Goal: Task Accomplishment & Management: Use online tool/utility

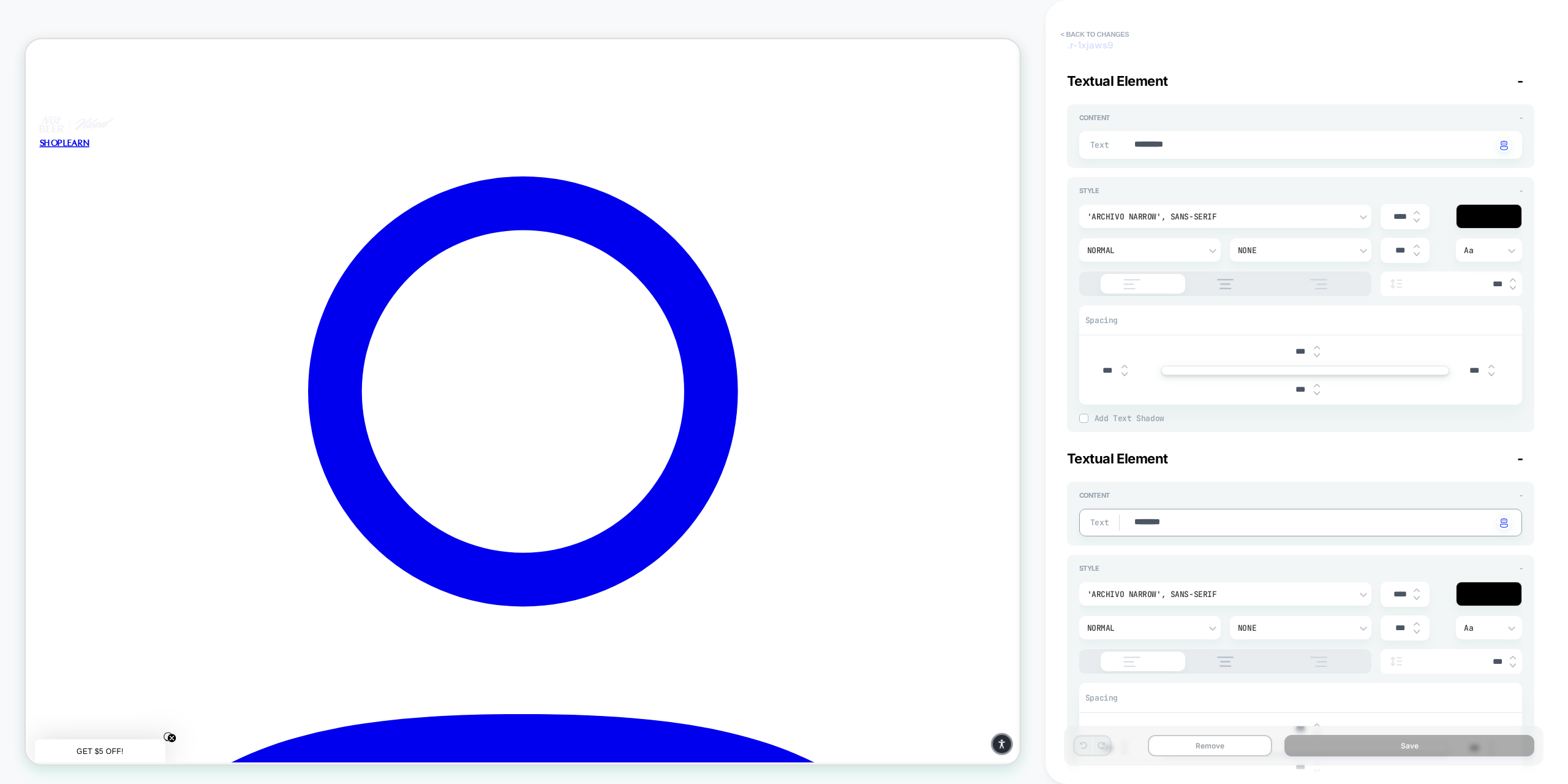
drag, startPoint x: 1189, startPoint y: 519, endPoint x: 1129, endPoint y: 519, distance: 60.0
type textarea "******"
click at [1179, 483] on div "Content - Text ****** Click to change to alternative text" at bounding box center [1301, 513] width 468 height 64
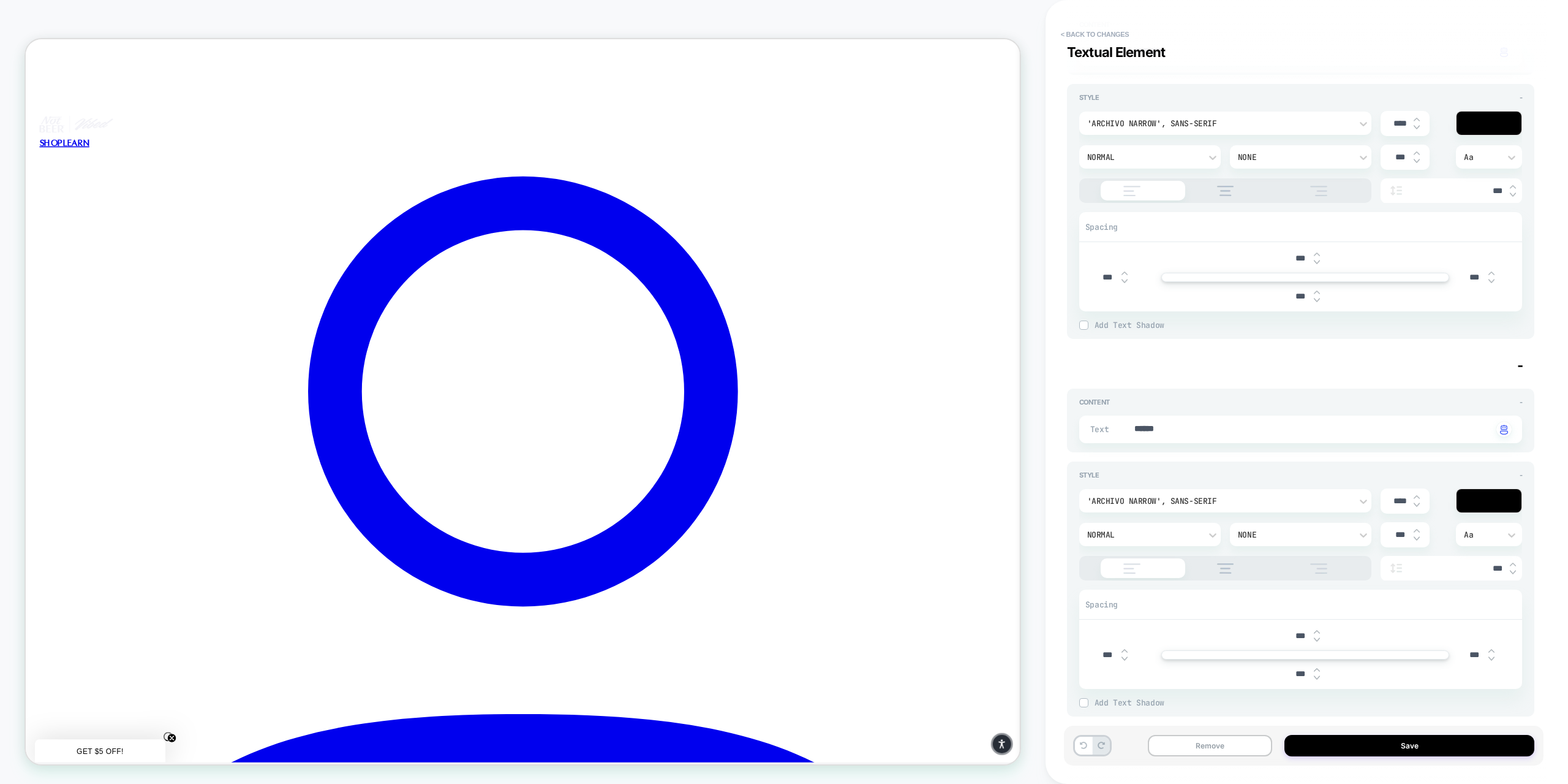
scroll to position [165, 0]
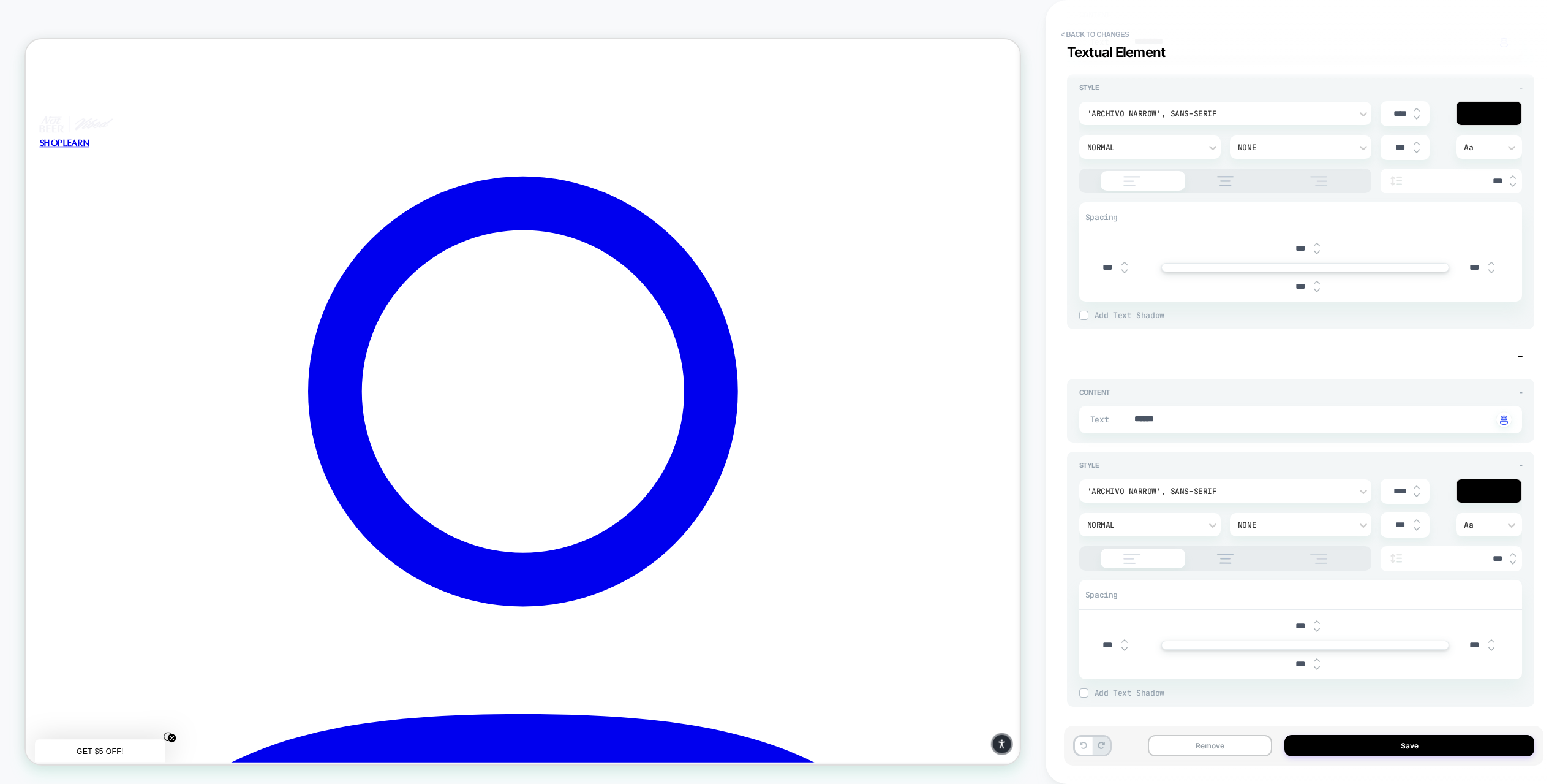
click at [1505, 416] on img "button" at bounding box center [1503, 419] width 8 height 10
drag, startPoint x: 1402, startPoint y: 418, endPoint x: 1107, endPoint y: 417, distance: 295.0
click at [1256, 370] on div "Content - Text ****** Click to change to alternative text Style - 'Archivo Narr…" at bounding box center [1301, 538] width 468 height 337
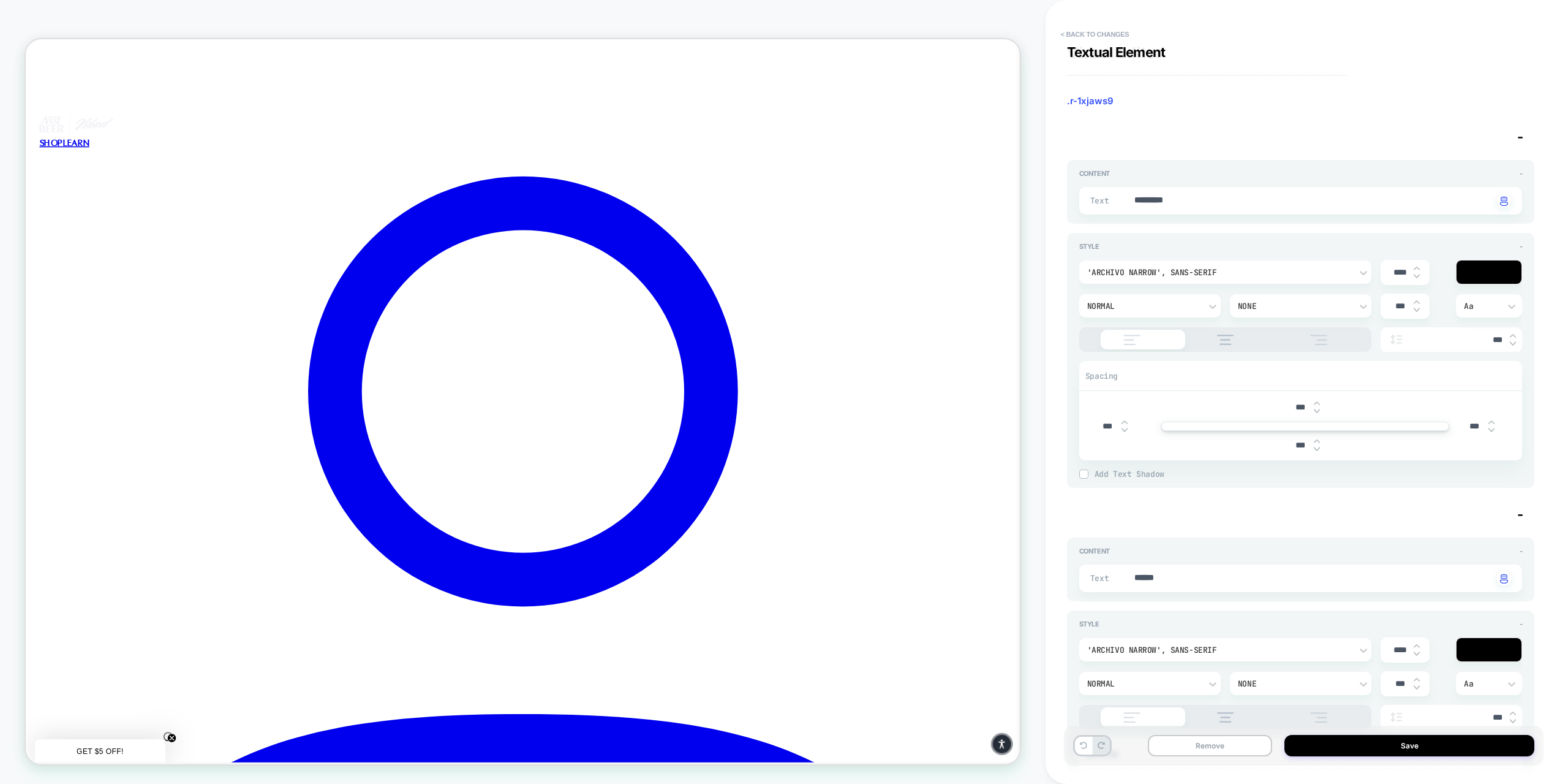
scroll to position [0, 0]
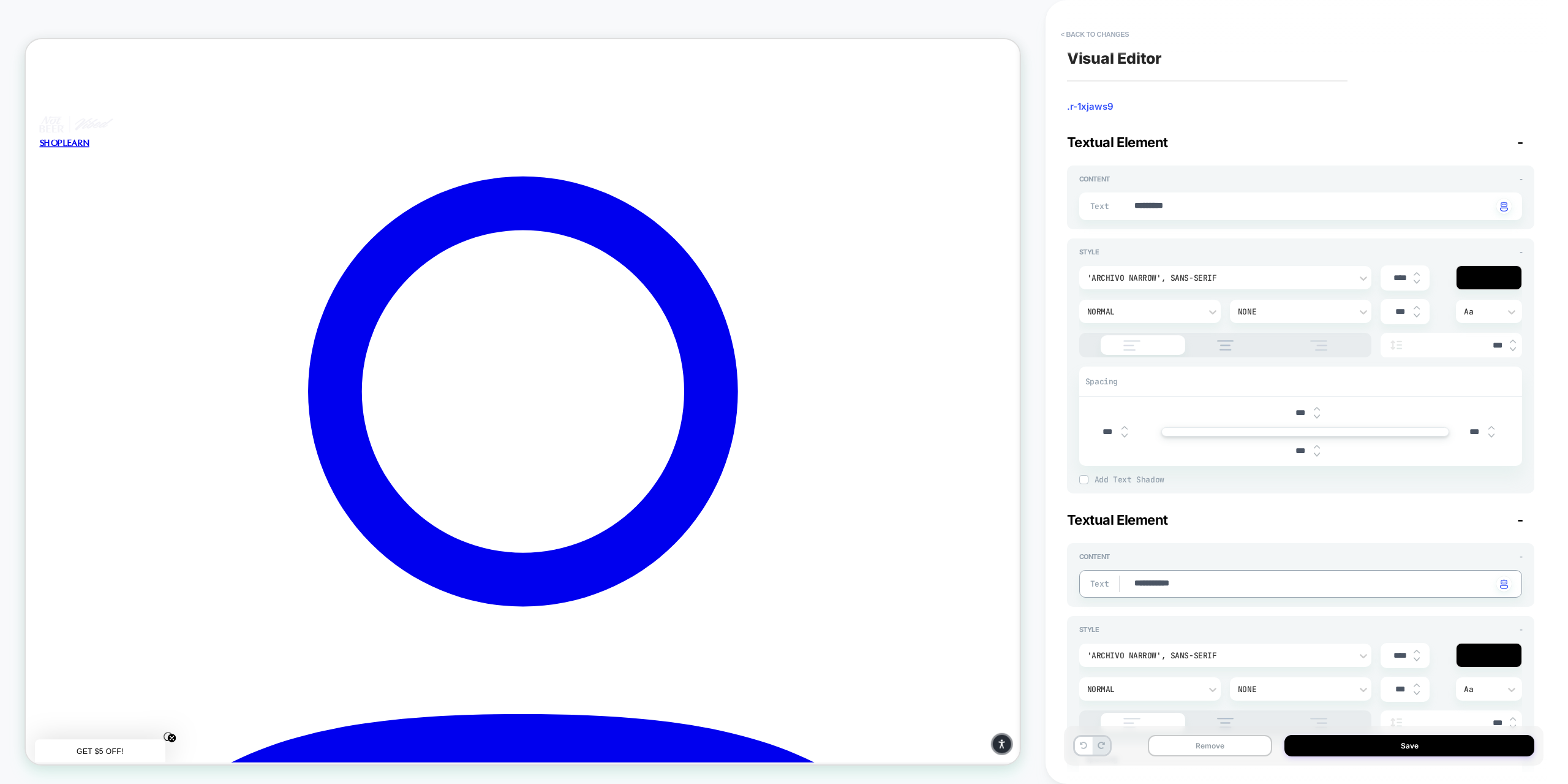
type textarea "**********"
click at [1215, 527] on div "**********" at bounding box center [1301, 691] width 468 height 359
click at [1070, 31] on button "< Back to changes" at bounding box center [1095, 34] width 81 height 20
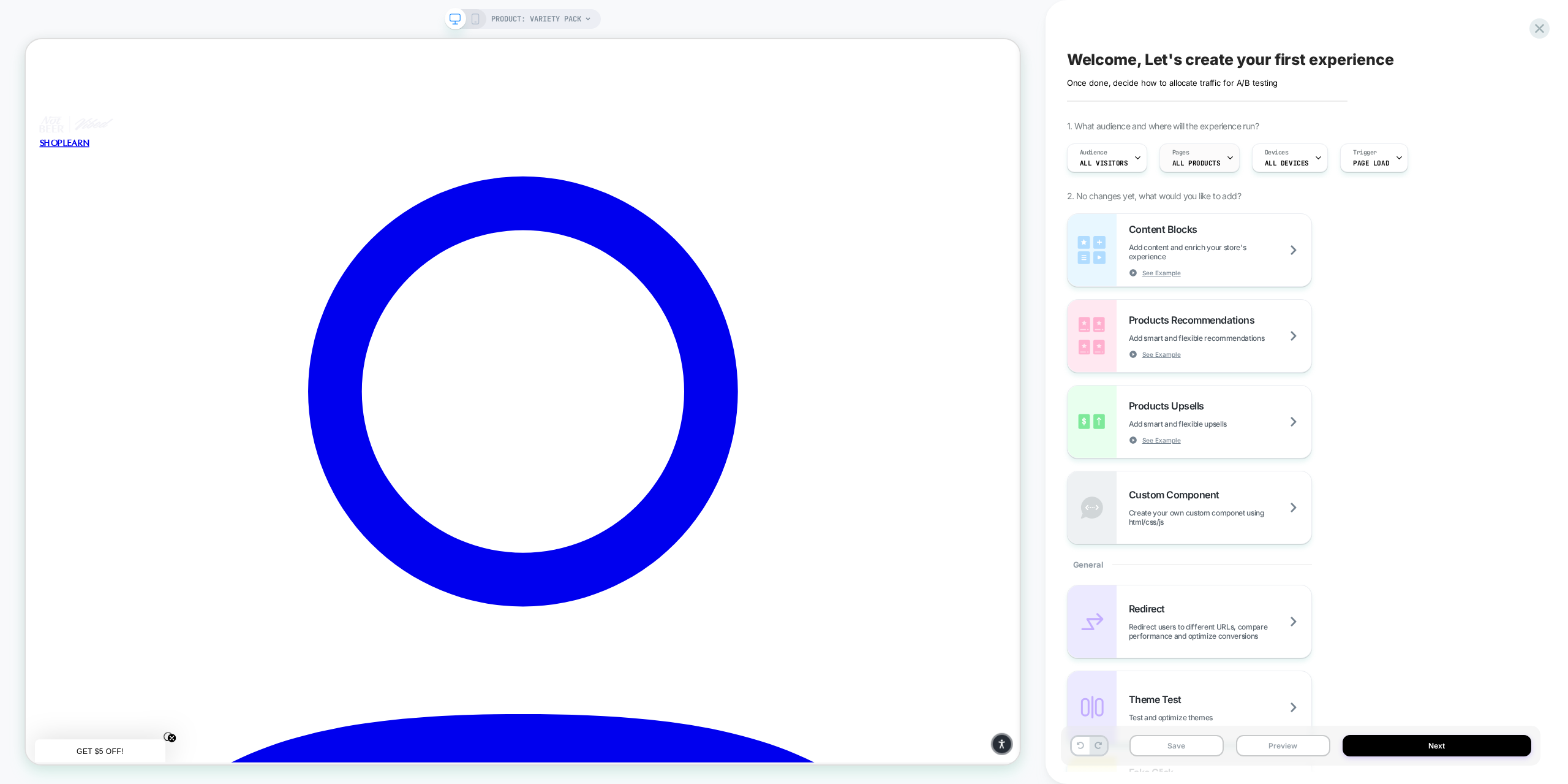
click at [1226, 156] on icon at bounding box center [1230, 158] width 8 height 8
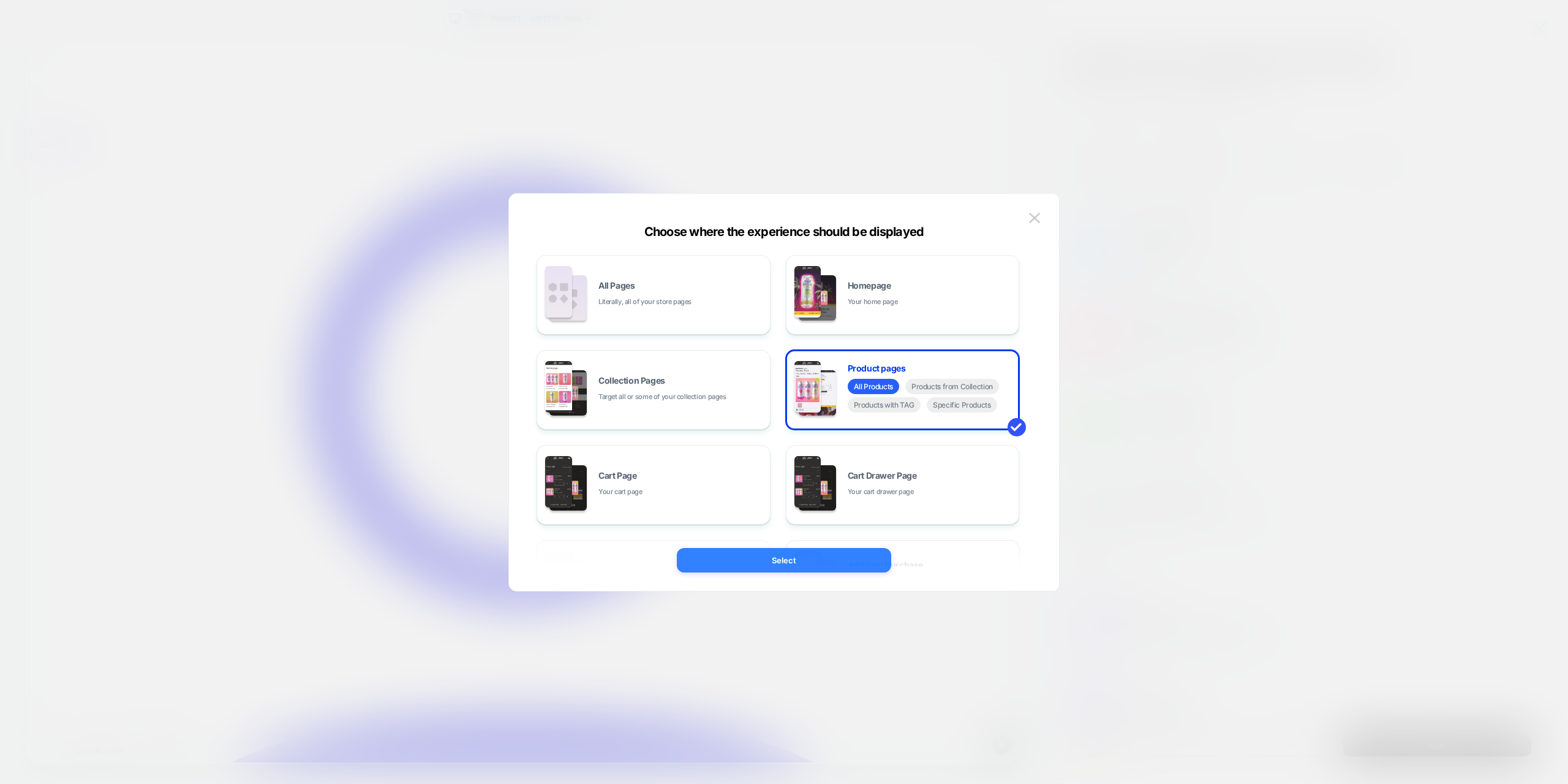
click at [826, 561] on button "Select" at bounding box center [784, 560] width 214 height 24
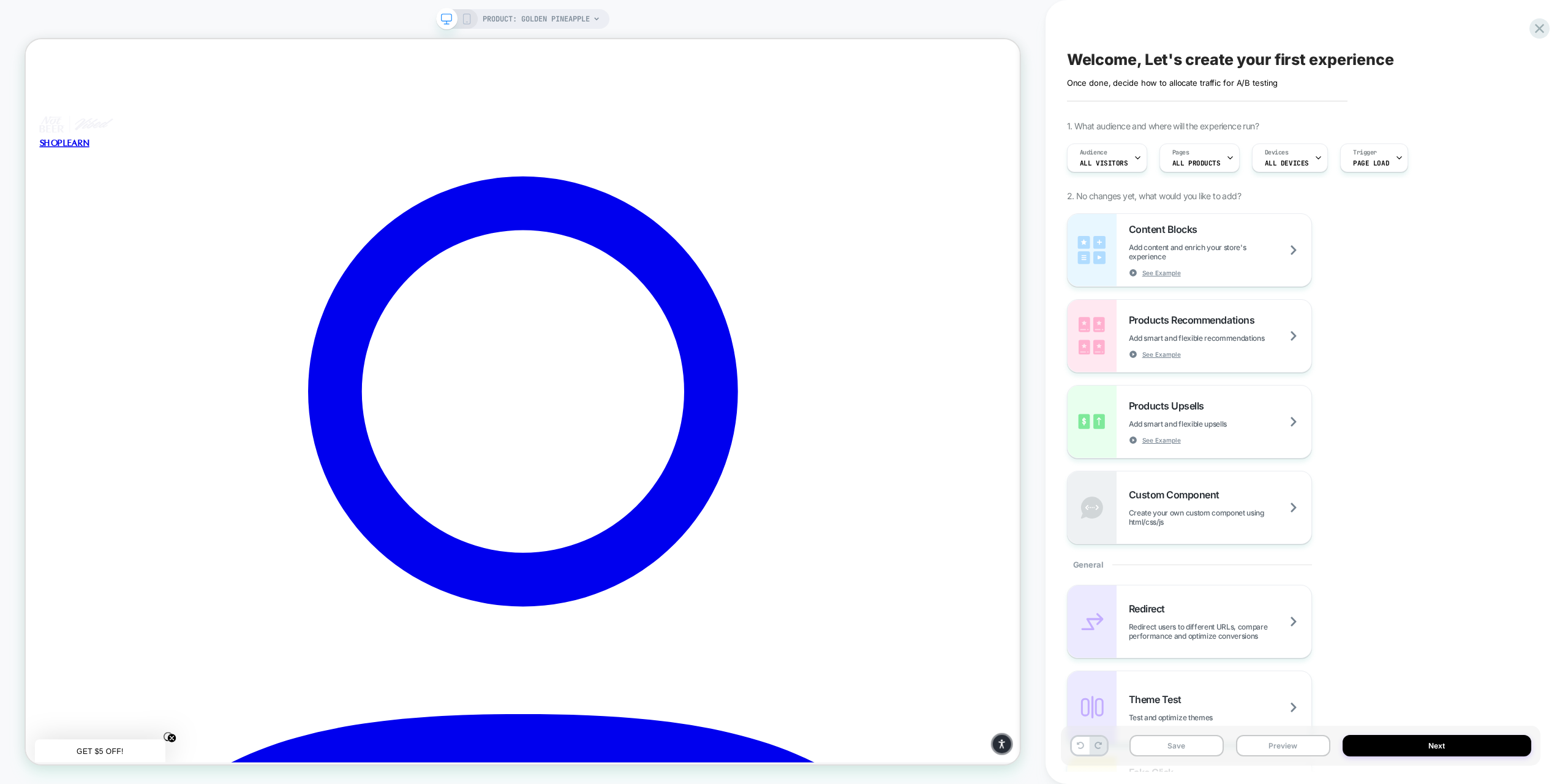
click at [1213, 161] on div "Pages ALL PRODUCTS" at bounding box center [1196, 158] width 72 height 27
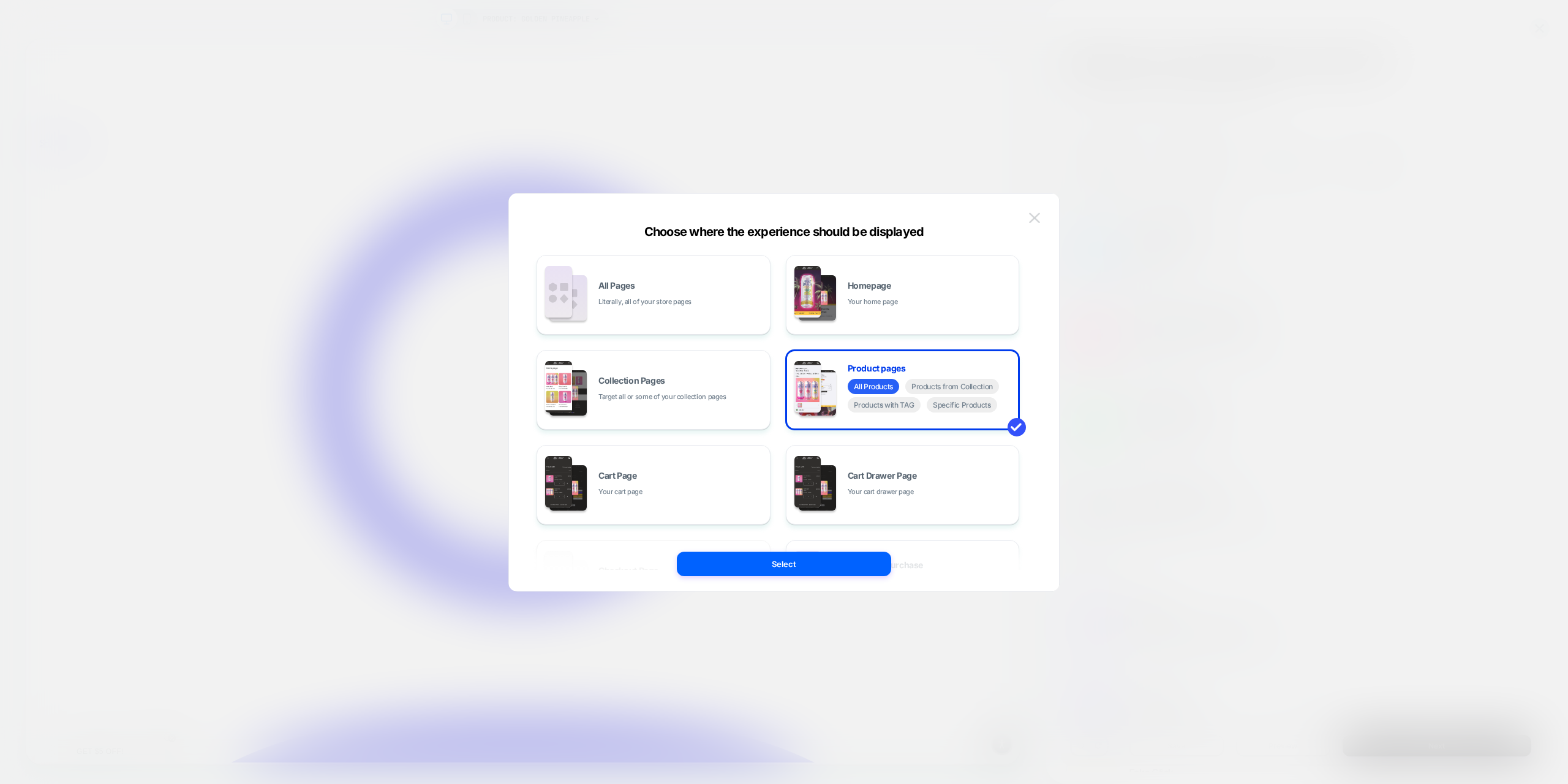
click at [1036, 217] on img at bounding box center [1033, 218] width 11 height 11
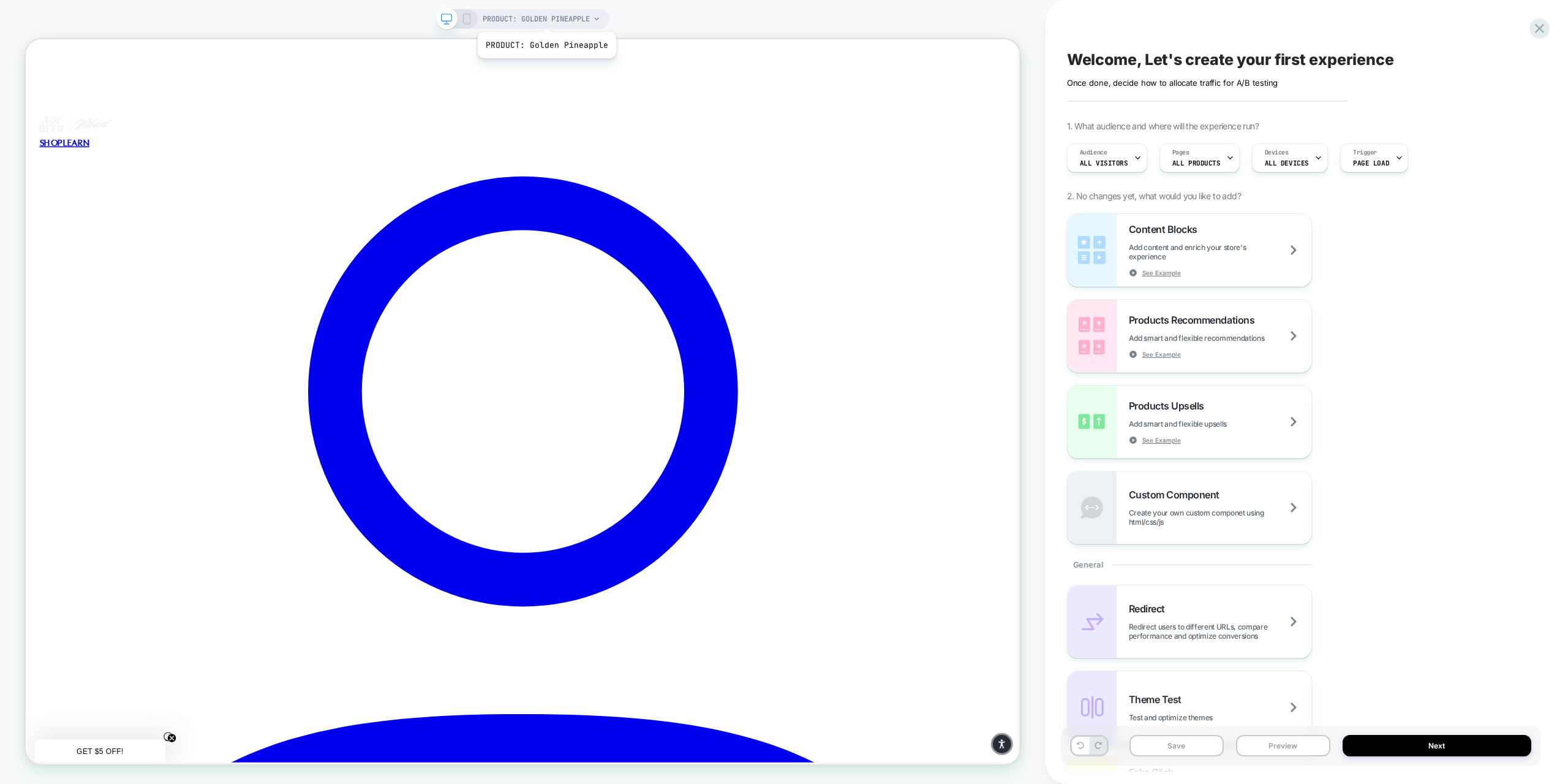
click at [545, 17] on span "PRODUCT: Golden Pineapple" at bounding box center [536, 19] width 107 height 20
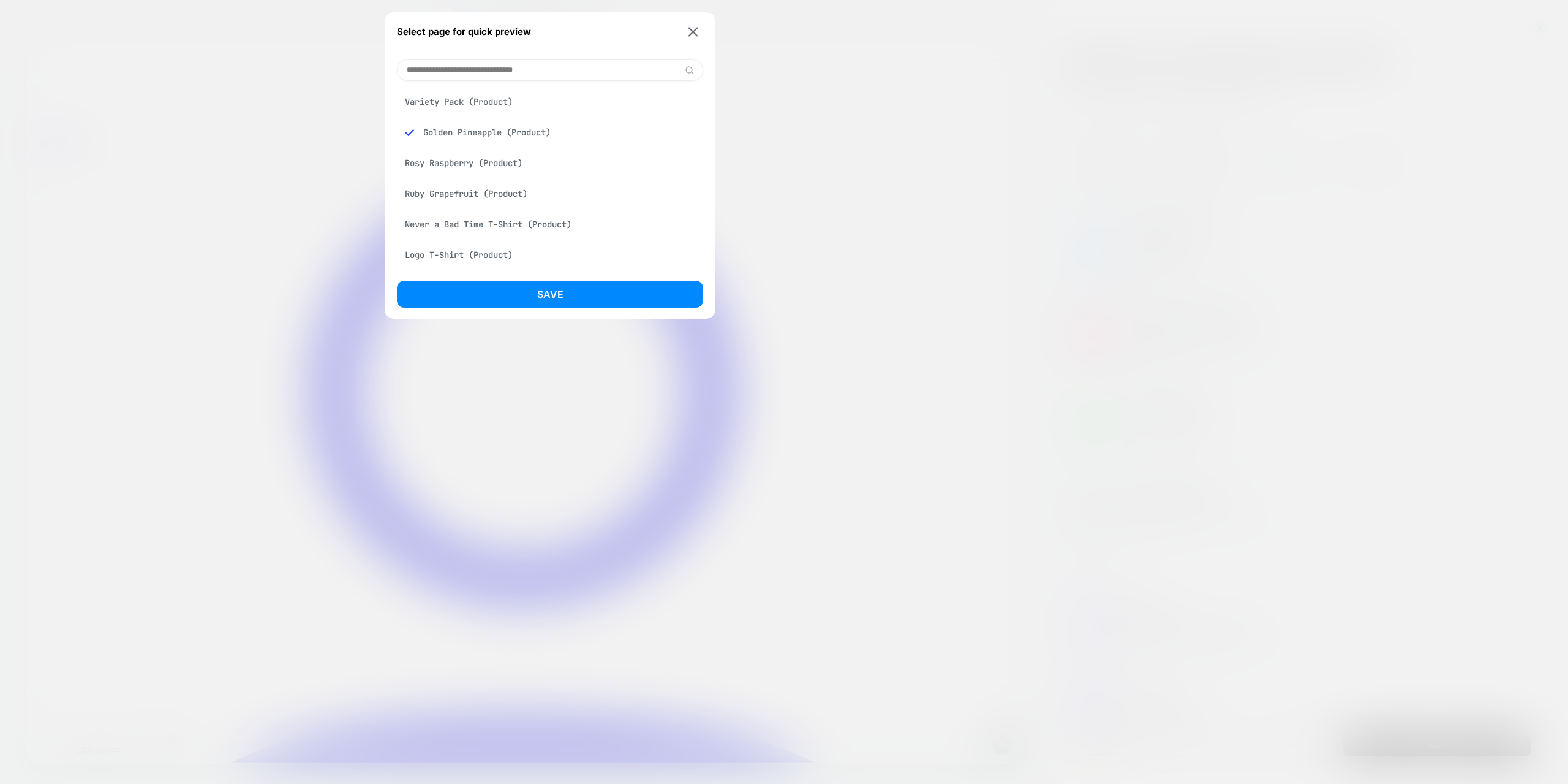
click at [490, 102] on div "Variety Pack (Product)" at bounding box center [549, 102] width 307 height 24
click at [520, 293] on button "Save" at bounding box center [549, 294] width 307 height 27
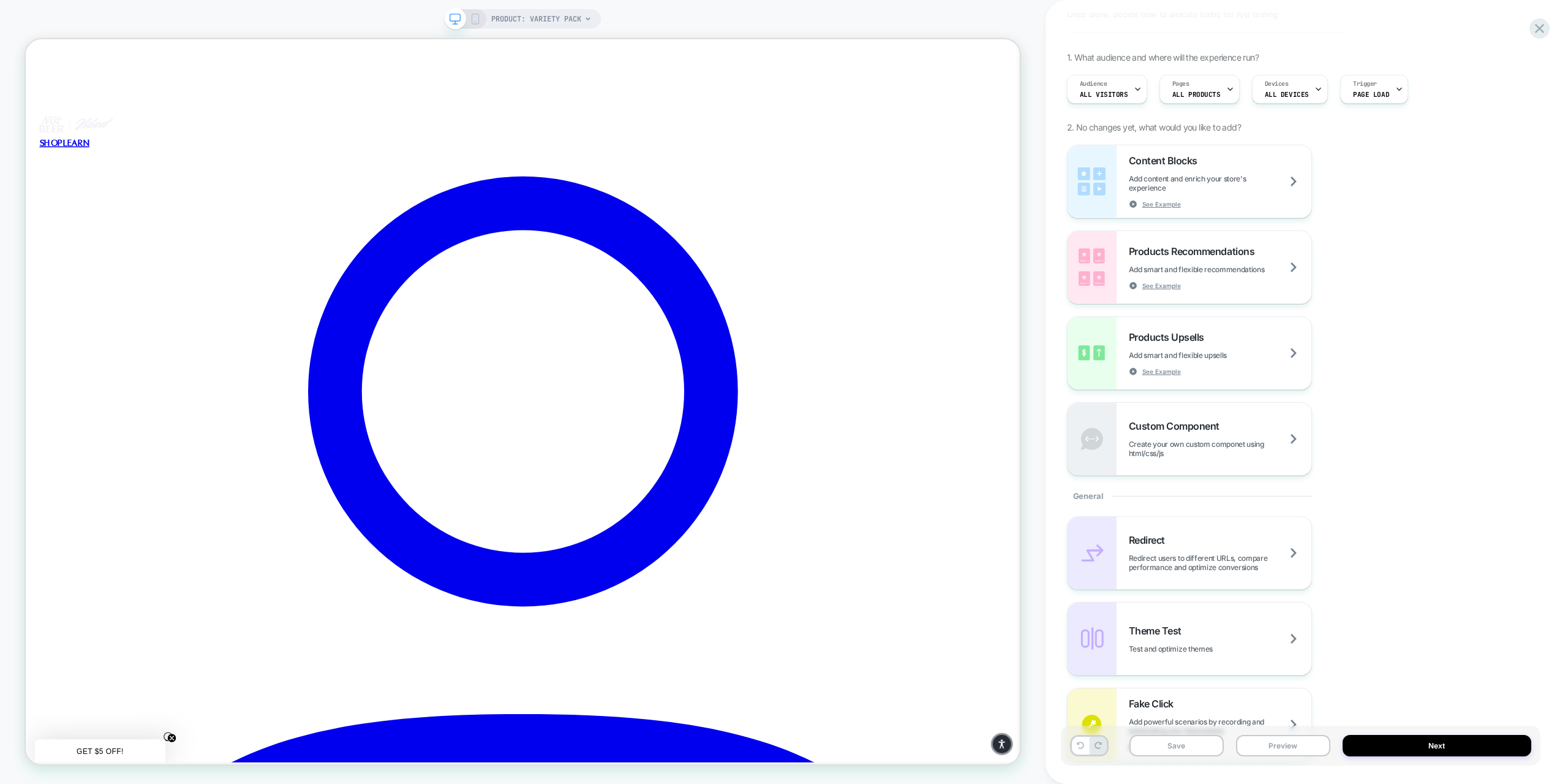
scroll to position [122, 0]
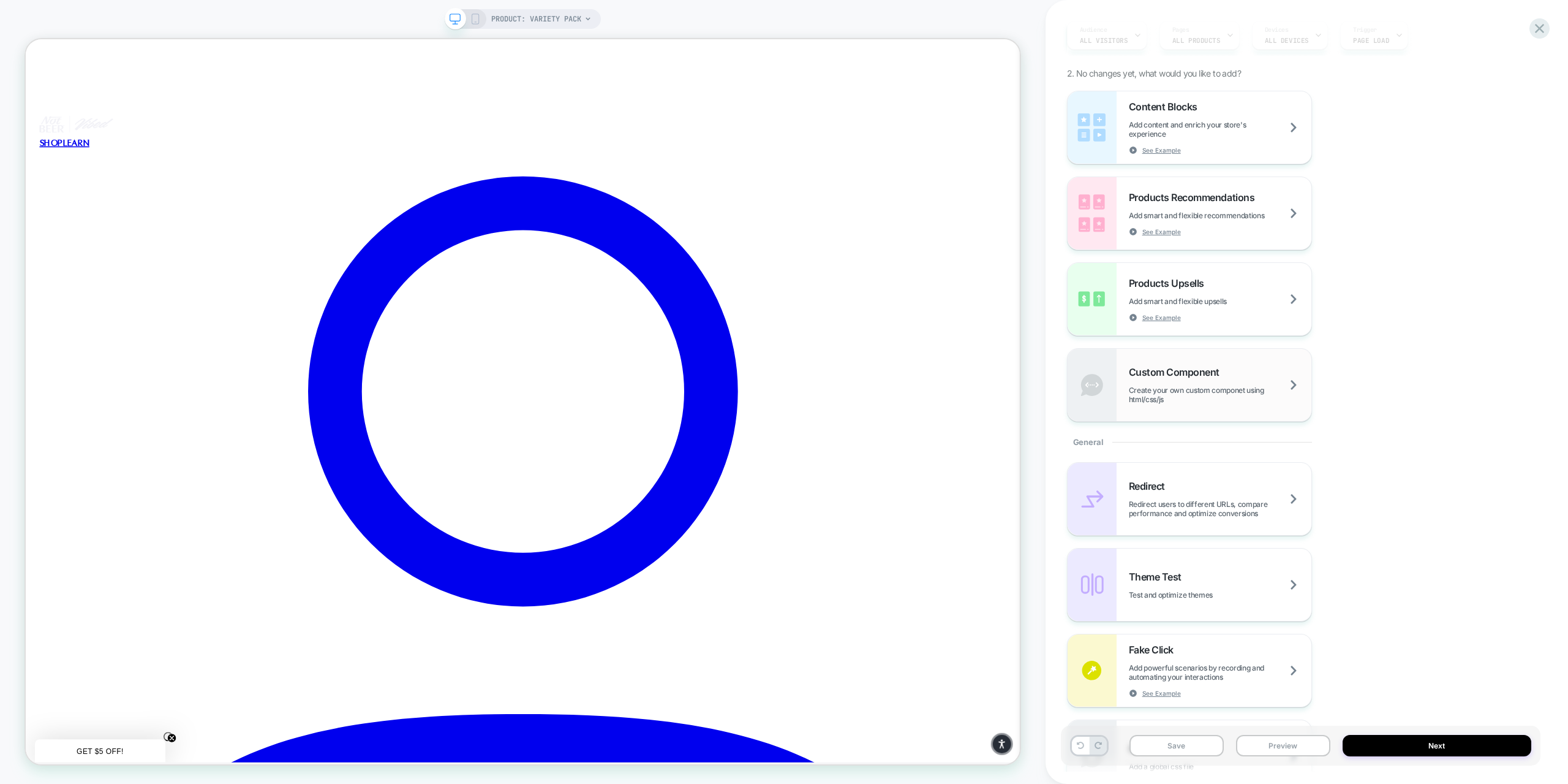
click at [1188, 382] on div "Custom Component Create your own custom componet using html/css/js" at bounding box center [1219, 384] width 182 height 38
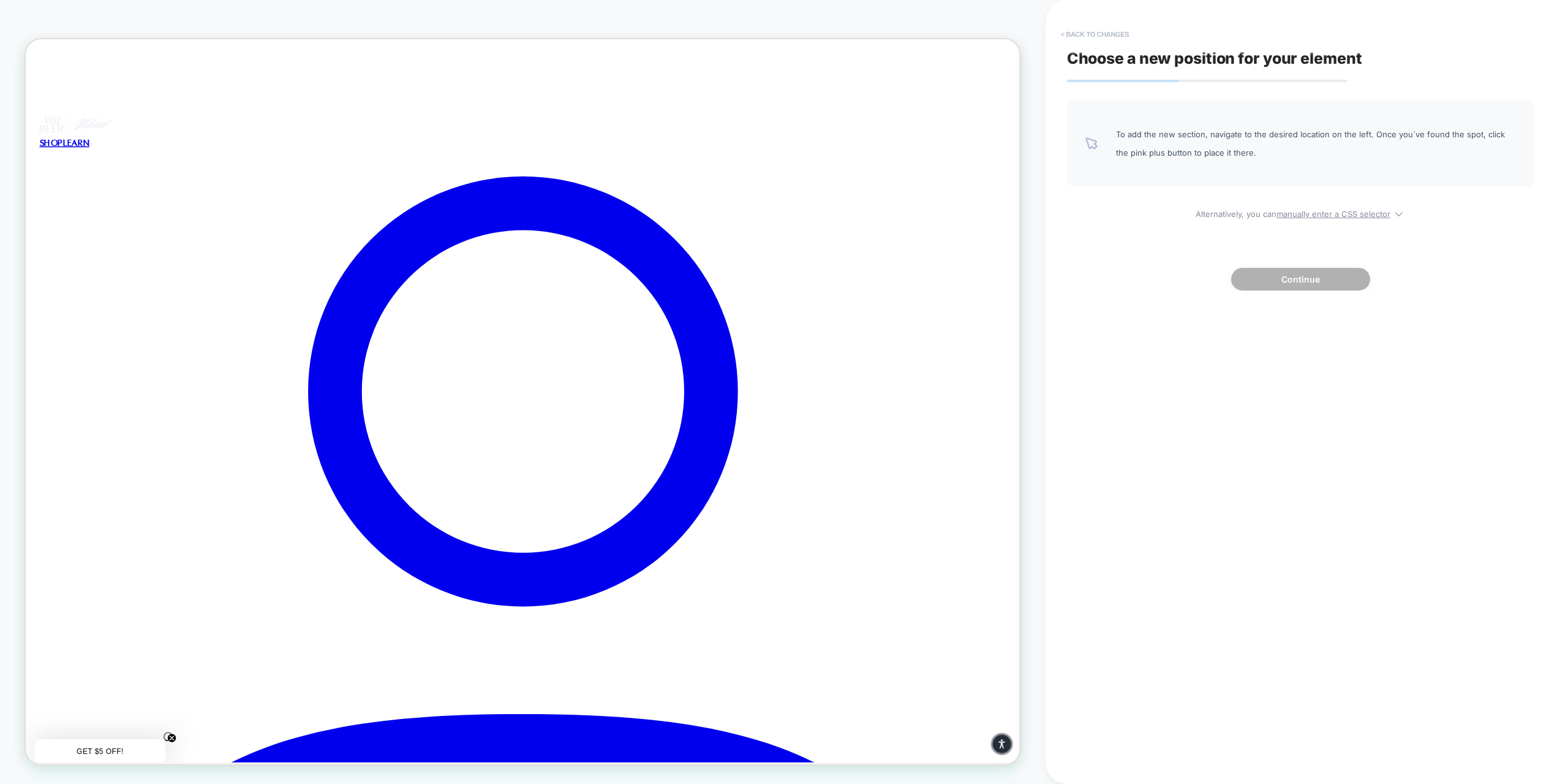
click at [1070, 30] on button "< Back to changes" at bounding box center [1095, 34] width 81 height 20
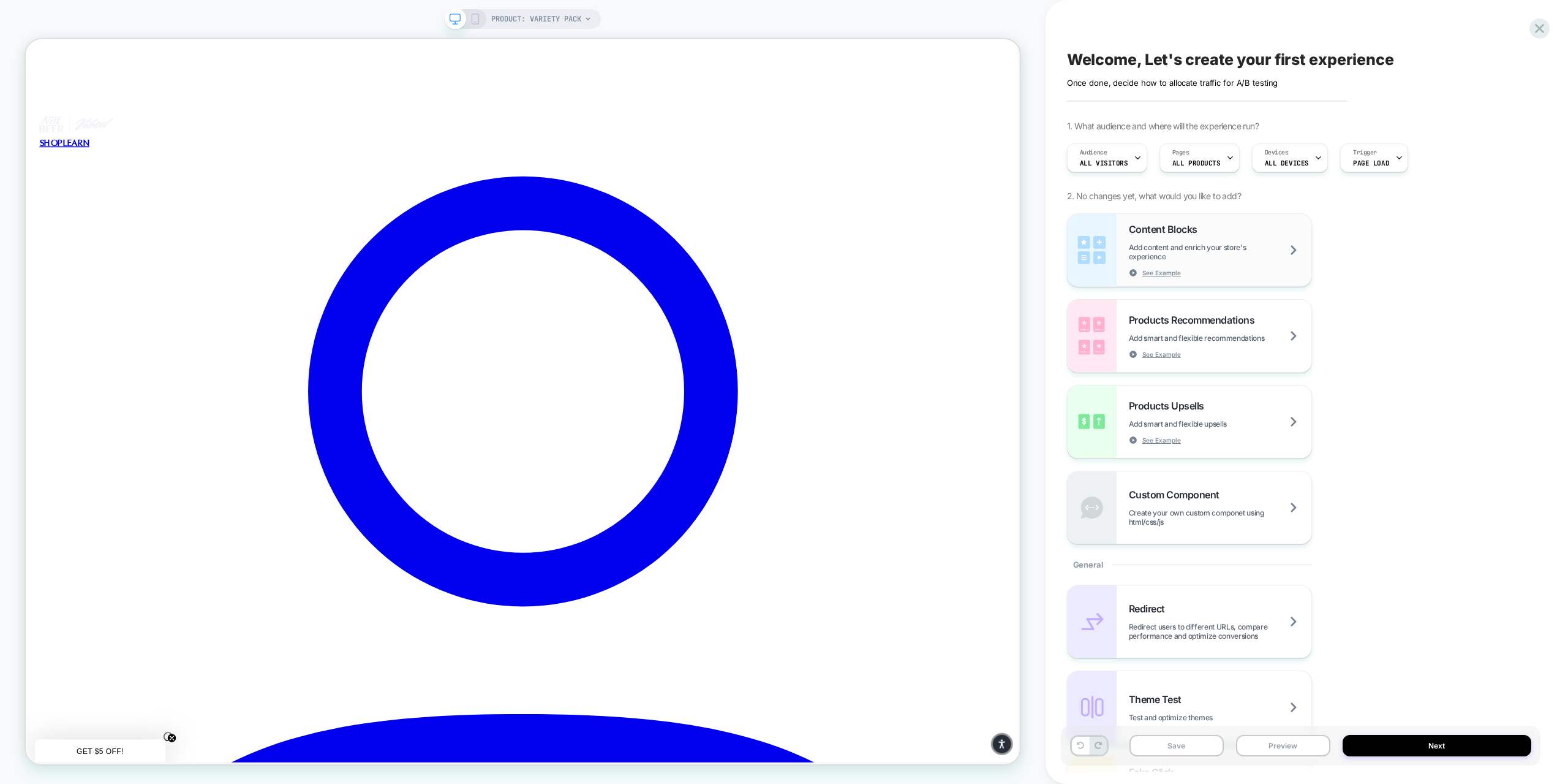
click at [1200, 241] on div "Content Blocks Add content and enrich your store's experience See Example" at bounding box center [1219, 250] width 182 height 54
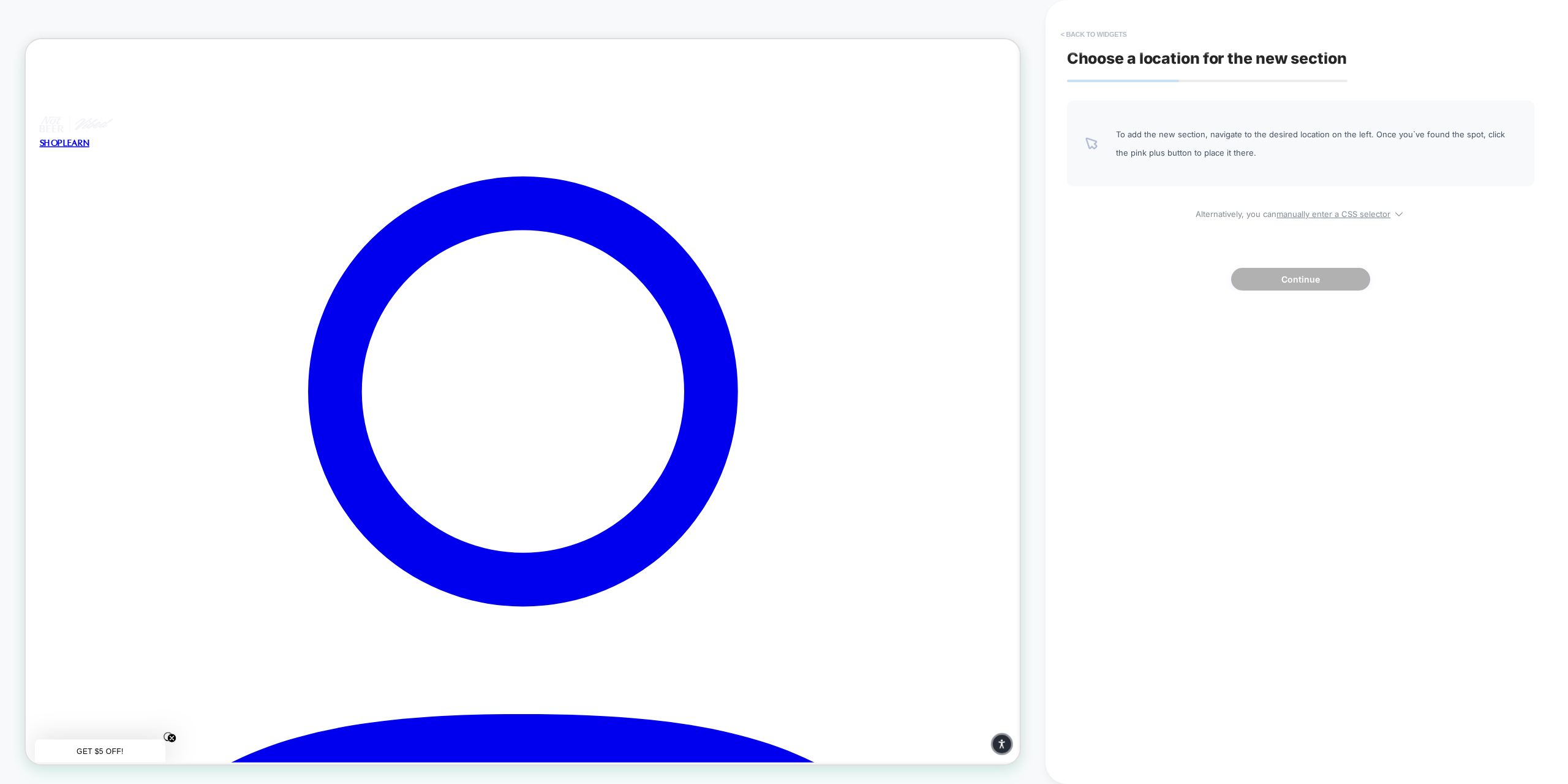
click at [1101, 33] on button "< Back to widgets" at bounding box center [1094, 34] width 78 height 20
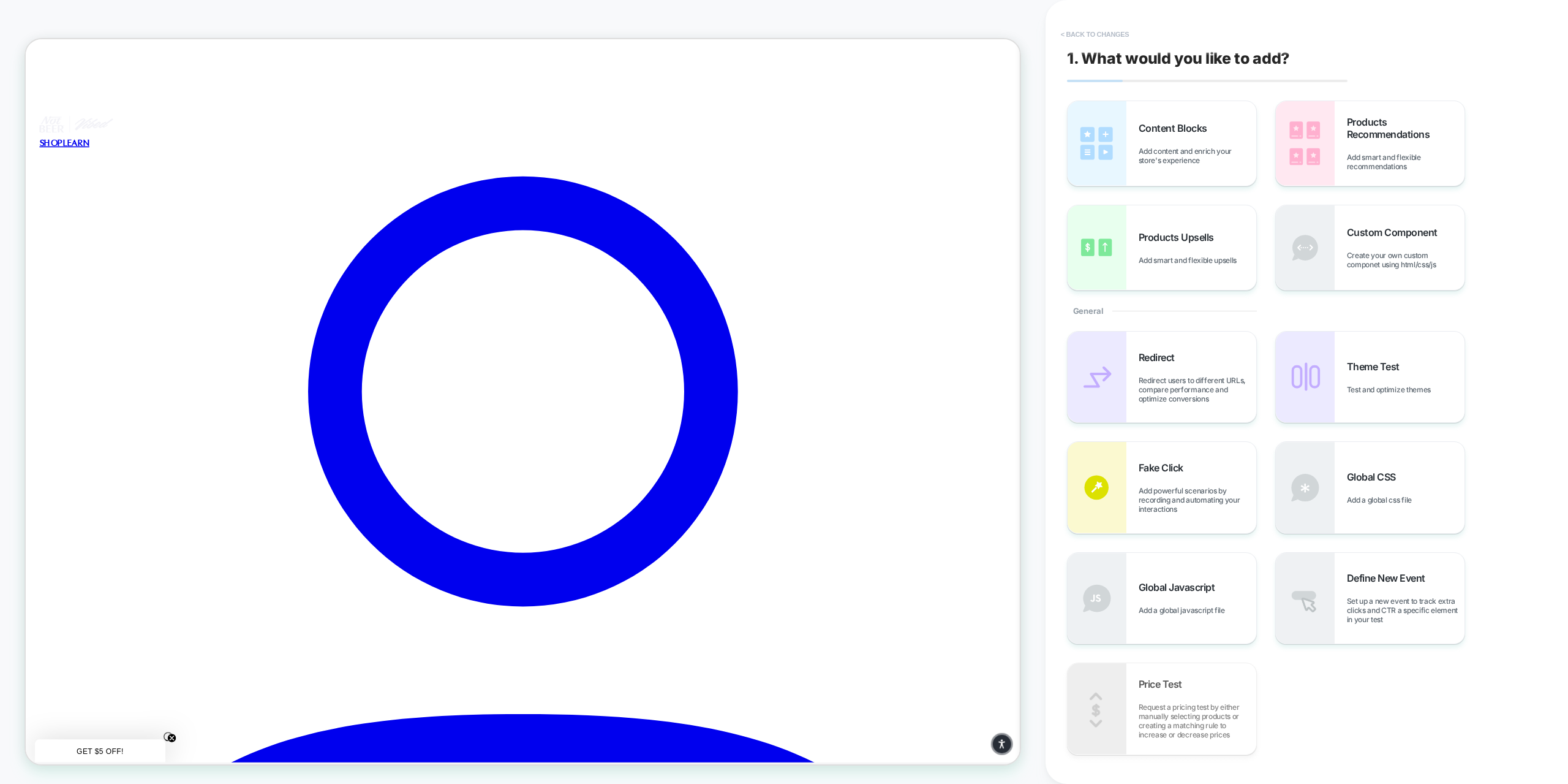
click at [1072, 28] on button "< Back to changes" at bounding box center [1095, 34] width 81 height 20
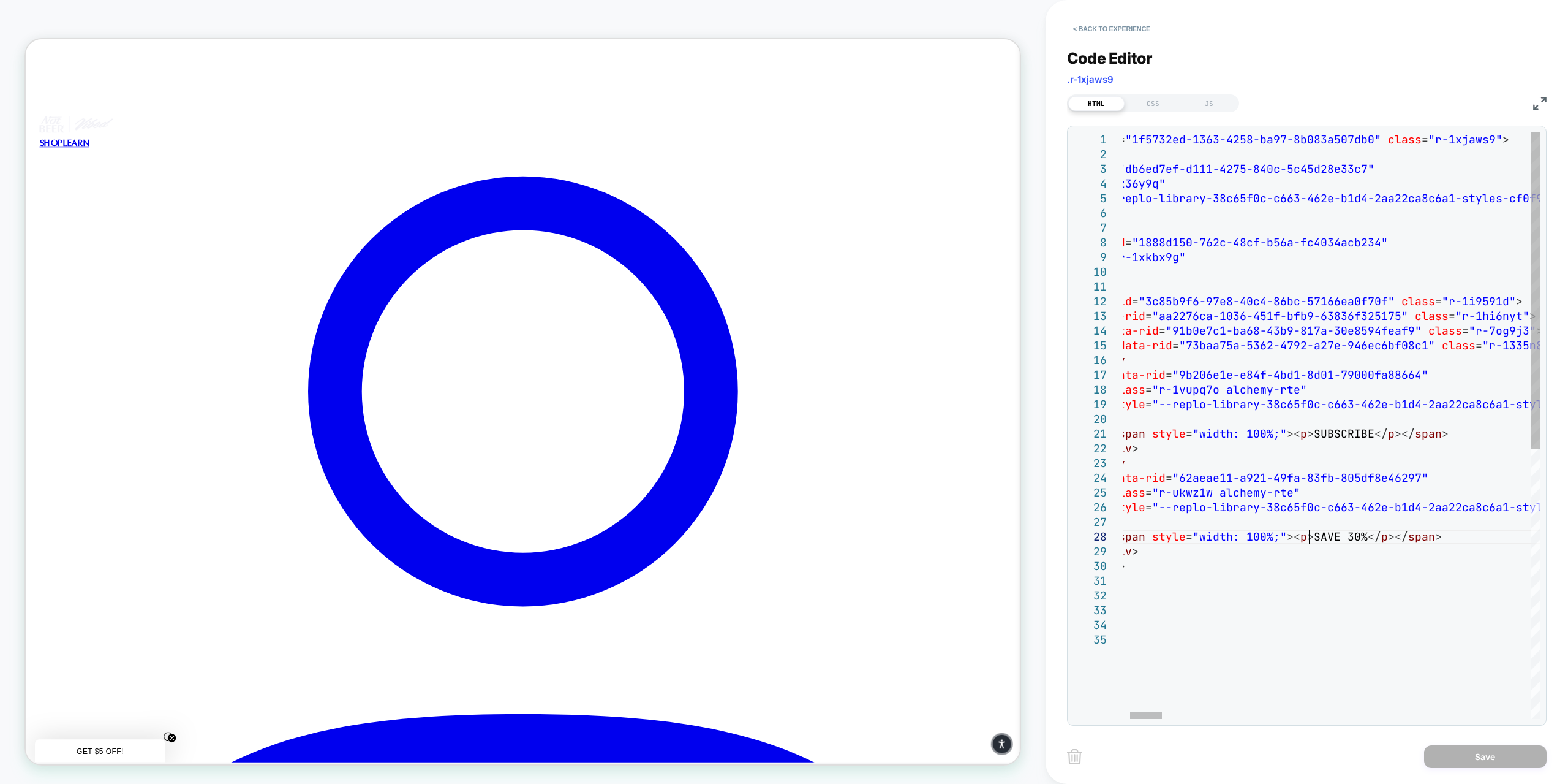
scroll to position [0, 0]
drag, startPoint x: 1307, startPoint y: 538, endPoint x: 1348, endPoint y: 535, distance: 41.1
drag, startPoint x: 1340, startPoint y: 536, endPoint x: 1359, endPoint y: 537, distance: 19.0
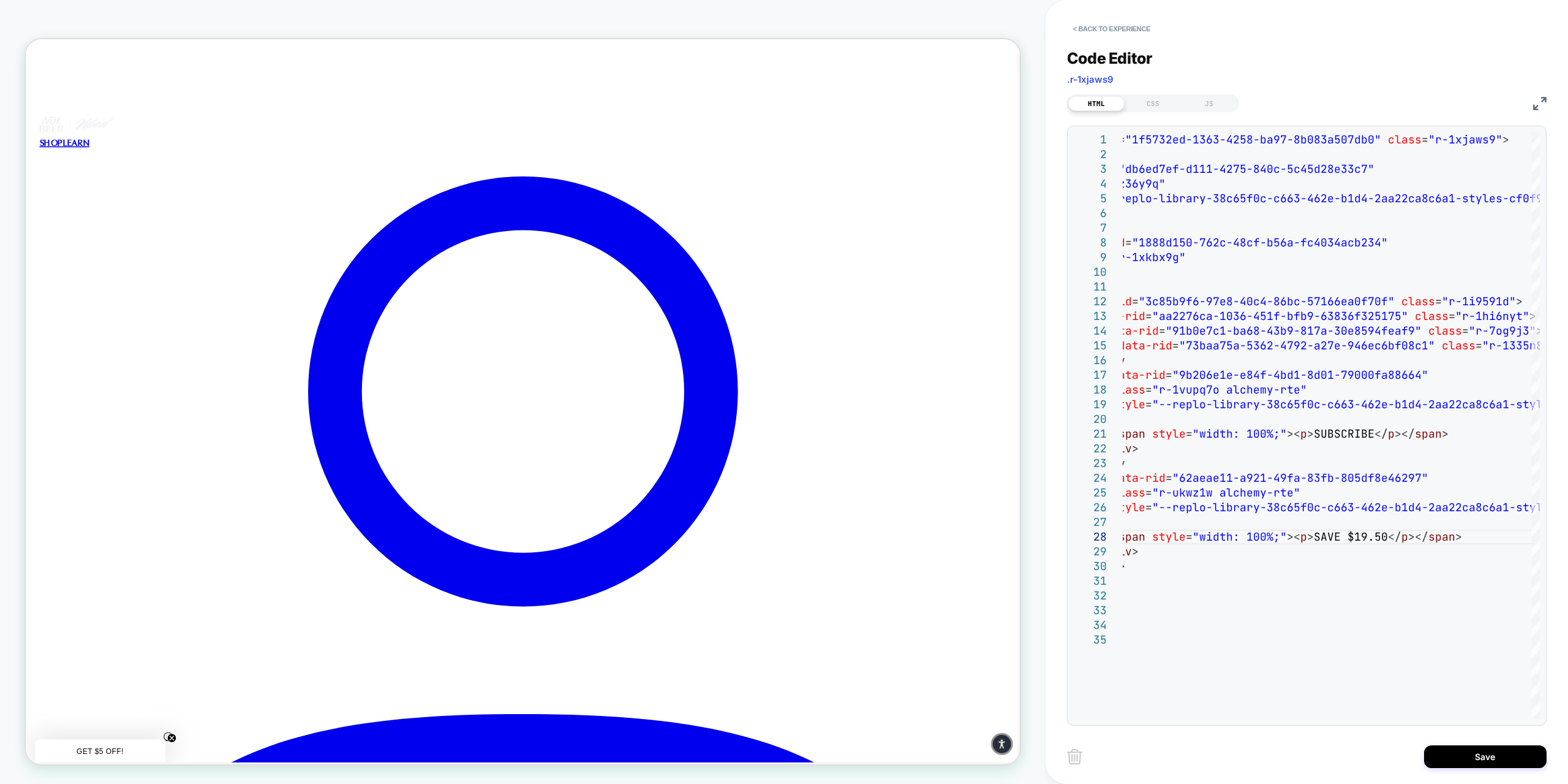
type textarea "**********"
click at [1214, 100] on div "JS" at bounding box center [1209, 103] width 57 height 15
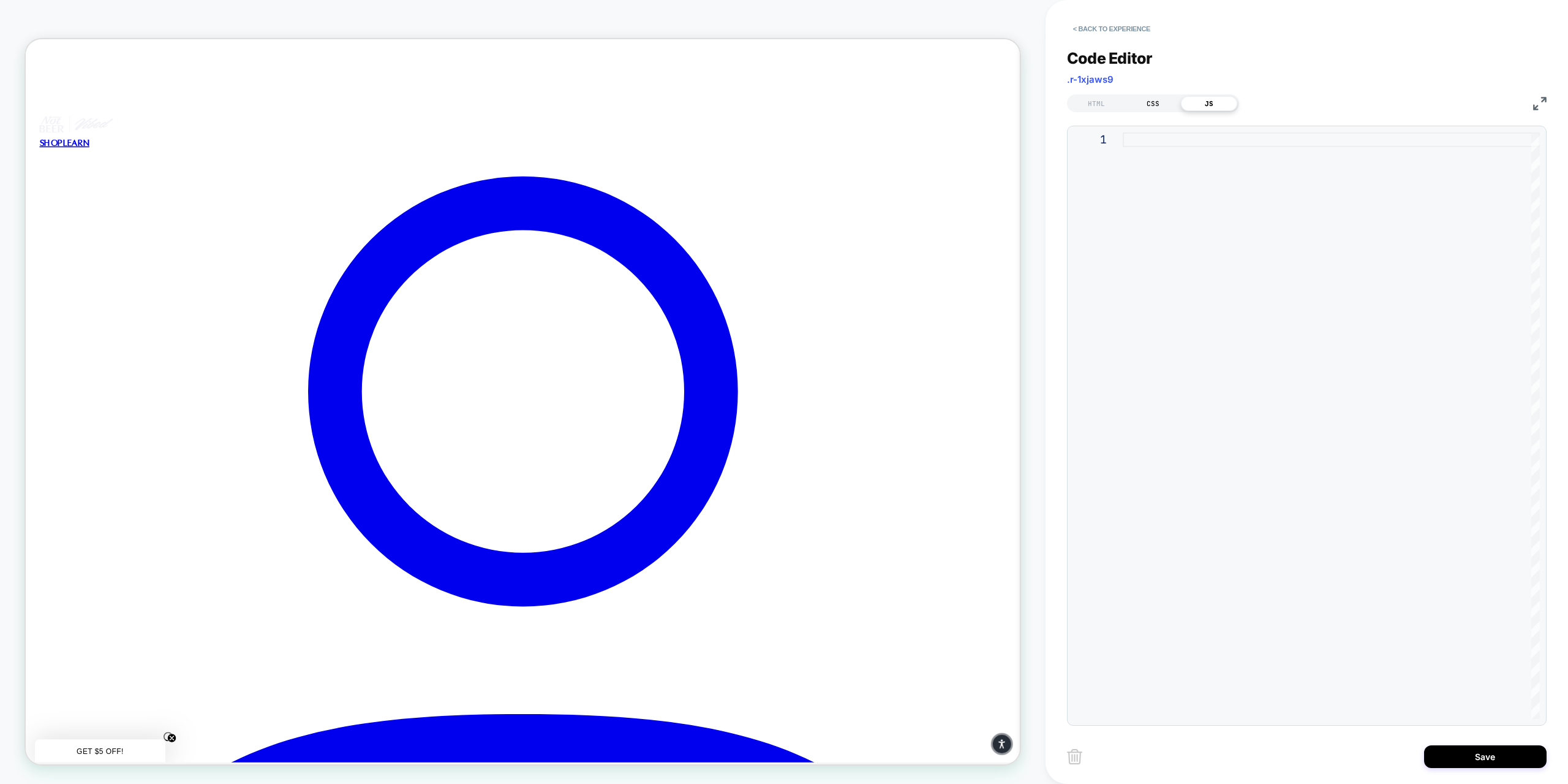
click at [1163, 100] on div "CSS" at bounding box center [1153, 103] width 57 height 15
click at [1086, 100] on div "HTML" at bounding box center [1096, 103] width 57 height 15
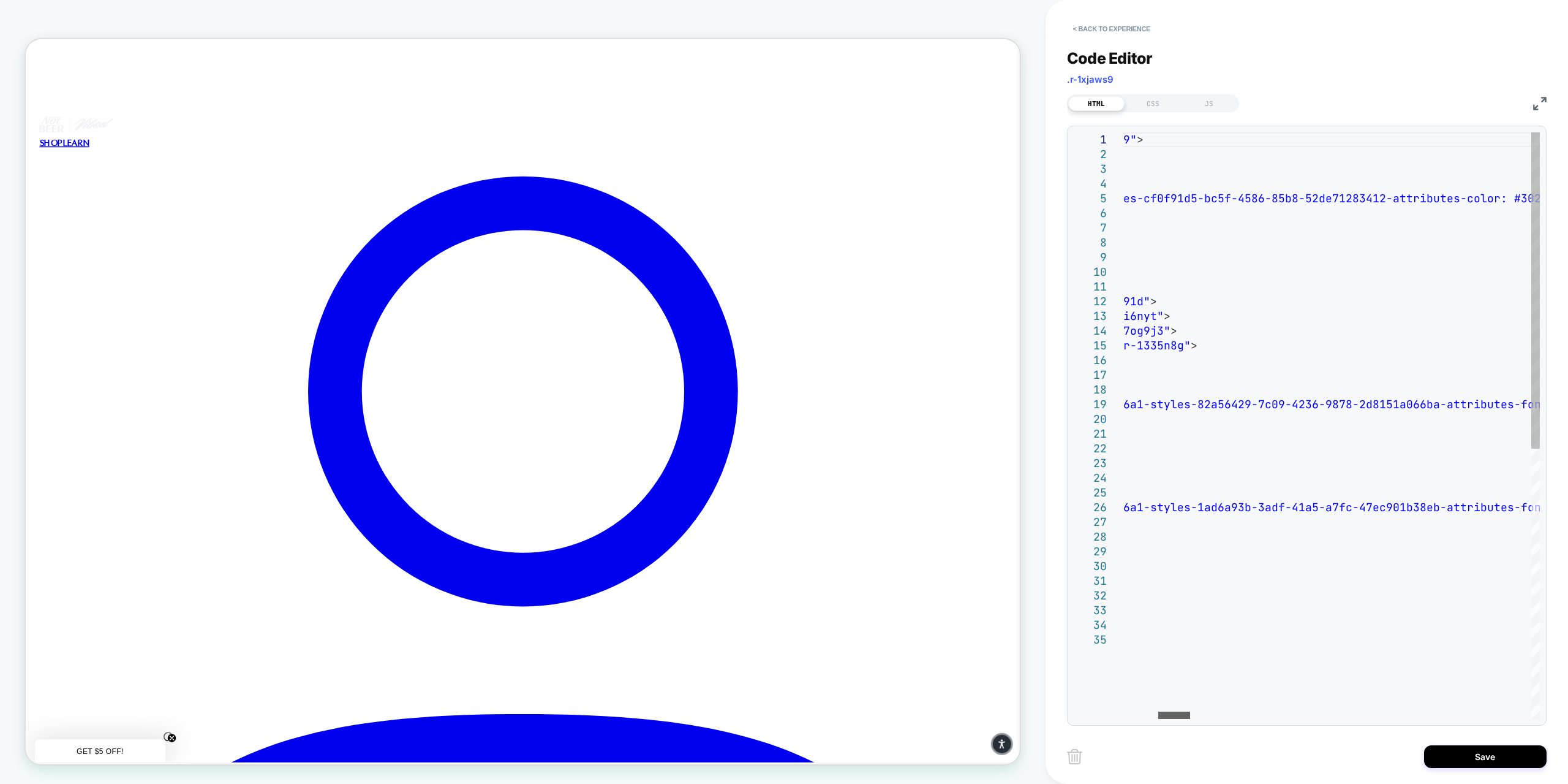
click at [1172, 713] on div at bounding box center [1173, 715] width 32 height 8
click at [1539, 102] on img at bounding box center [1540, 104] width 14 height 14
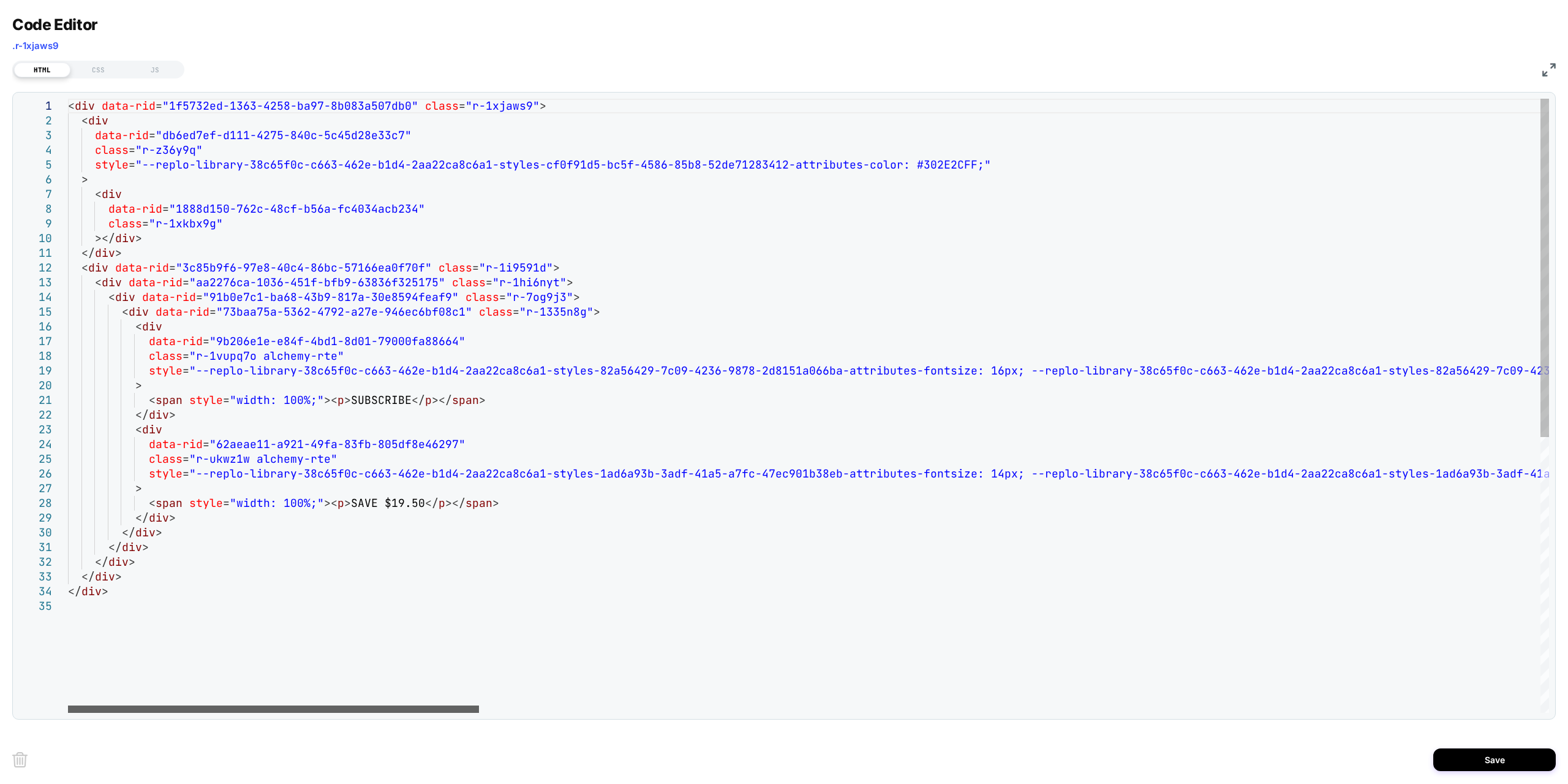
click at [307, 712] on div at bounding box center [273, 710] width 411 height 8
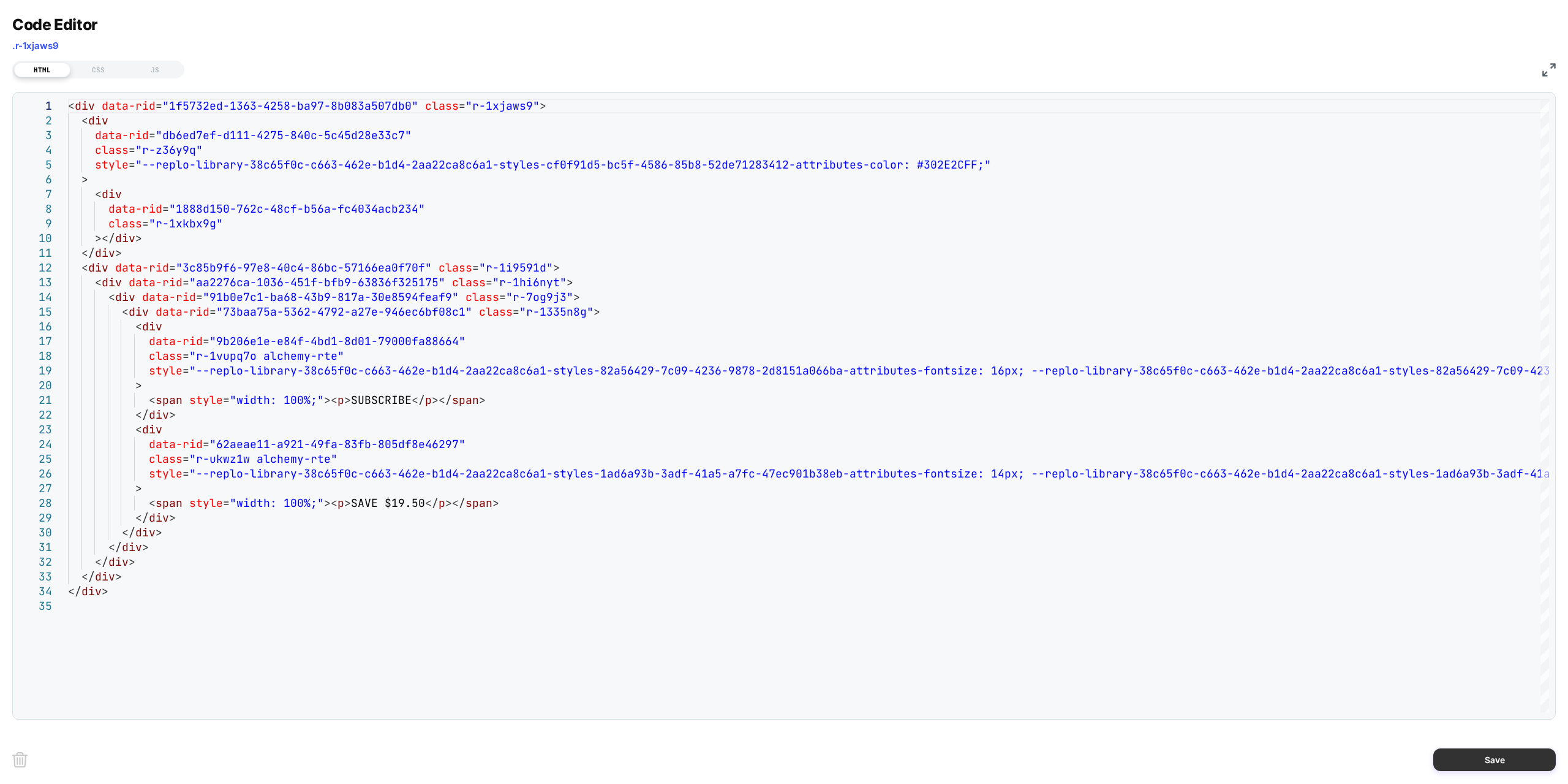
click at [1492, 756] on button "Save" at bounding box center [1494, 759] width 122 height 23
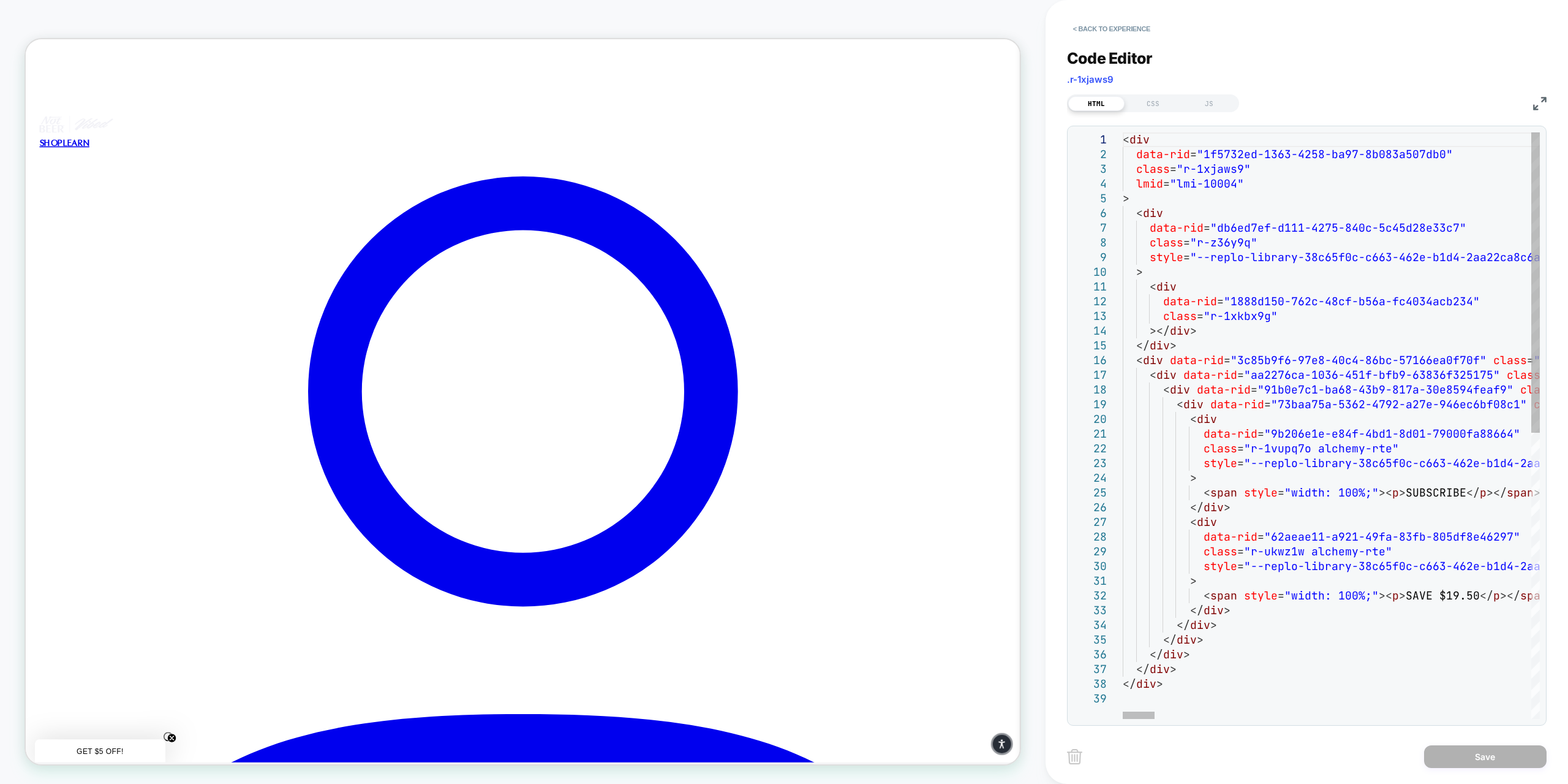
scroll to position [0, 0]
drag, startPoint x: 1440, startPoint y: 594, endPoint x: 1453, endPoint y: 598, distance: 13.6
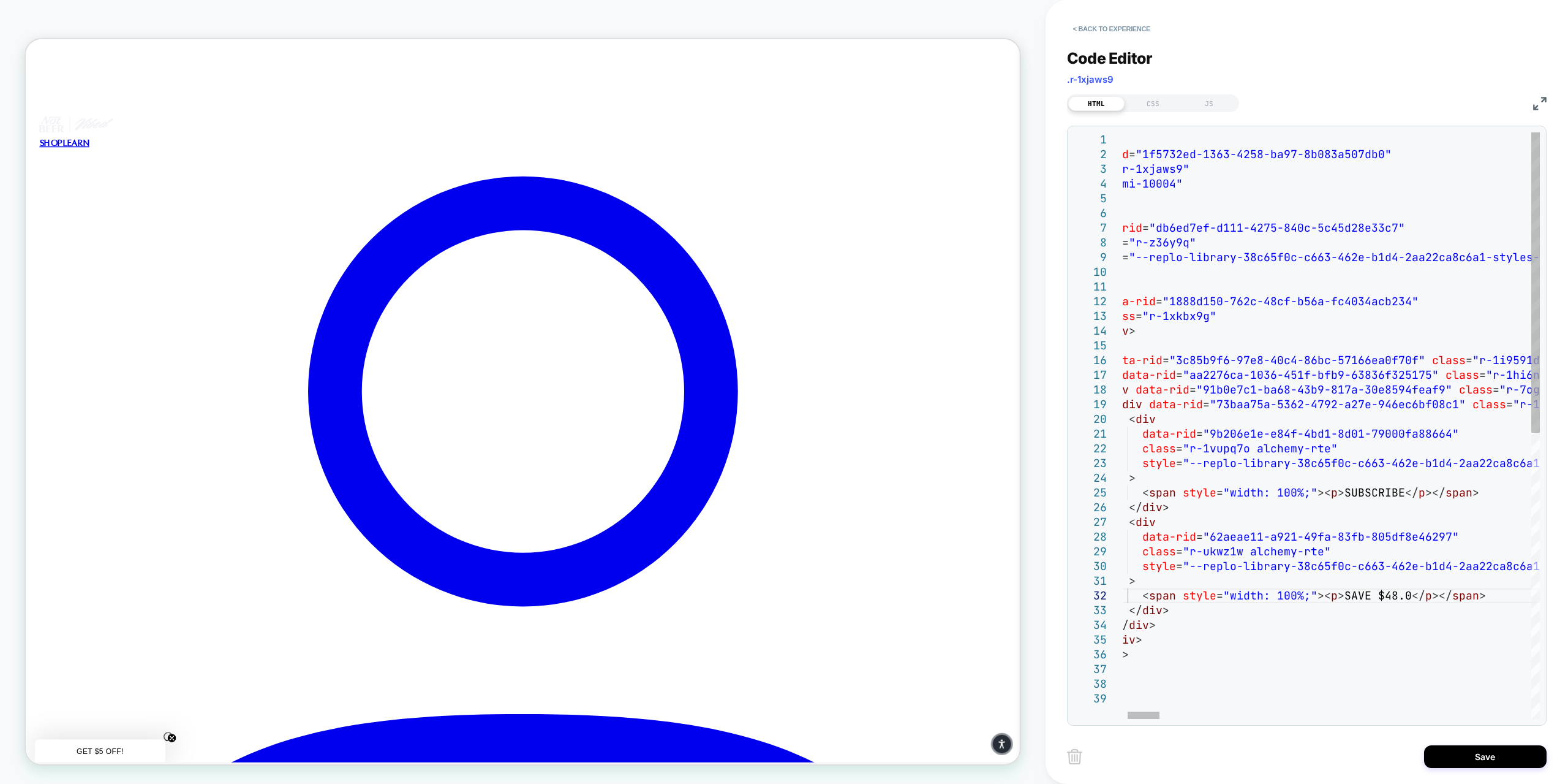
scroll to position [14, 343]
type textarea "**********"
click at [1487, 755] on button "Save" at bounding box center [1485, 756] width 122 height 23
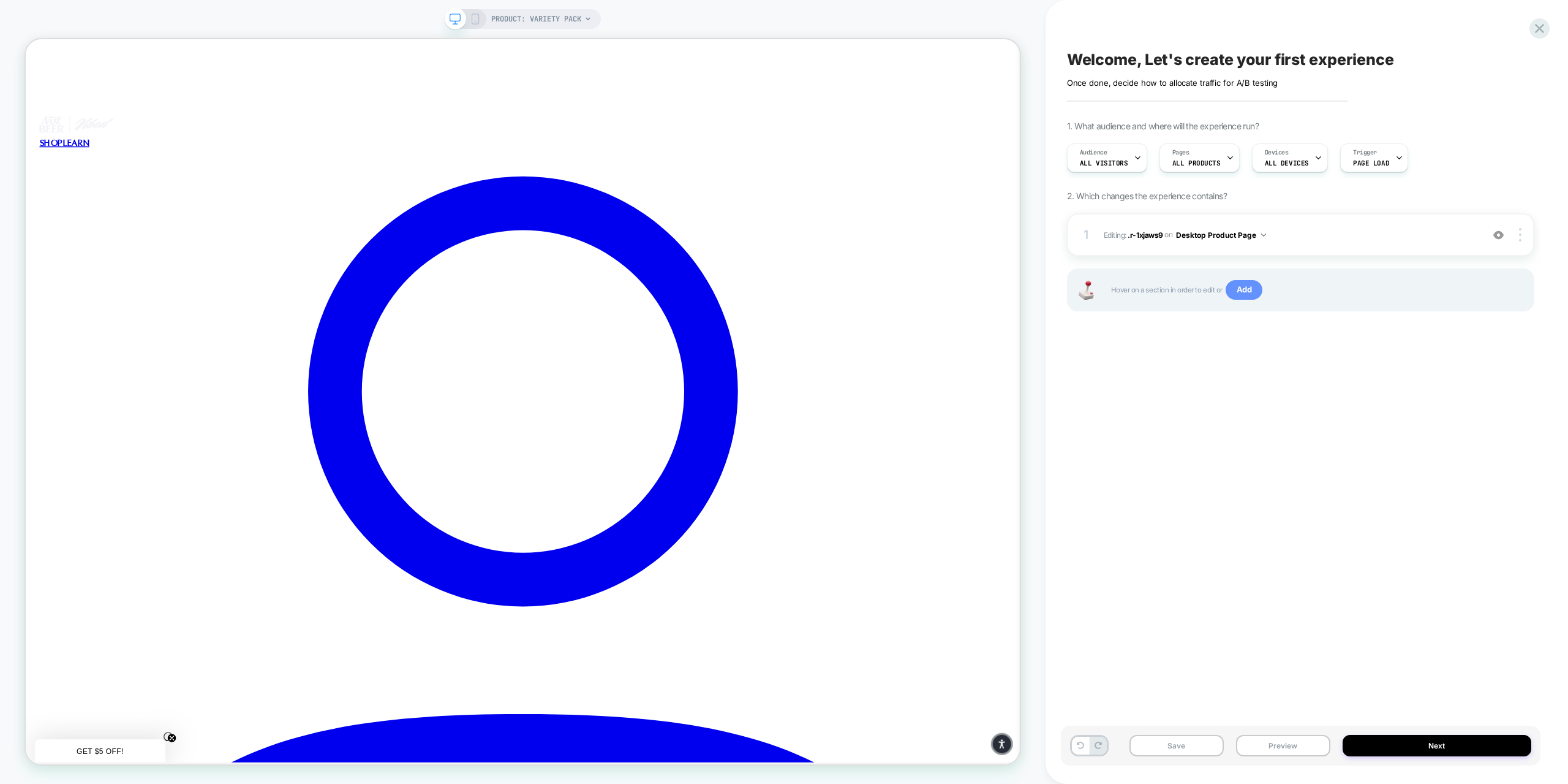
click at [1229, 287] on span "Add" at bounding box center [1244, 290] width 37 height 20
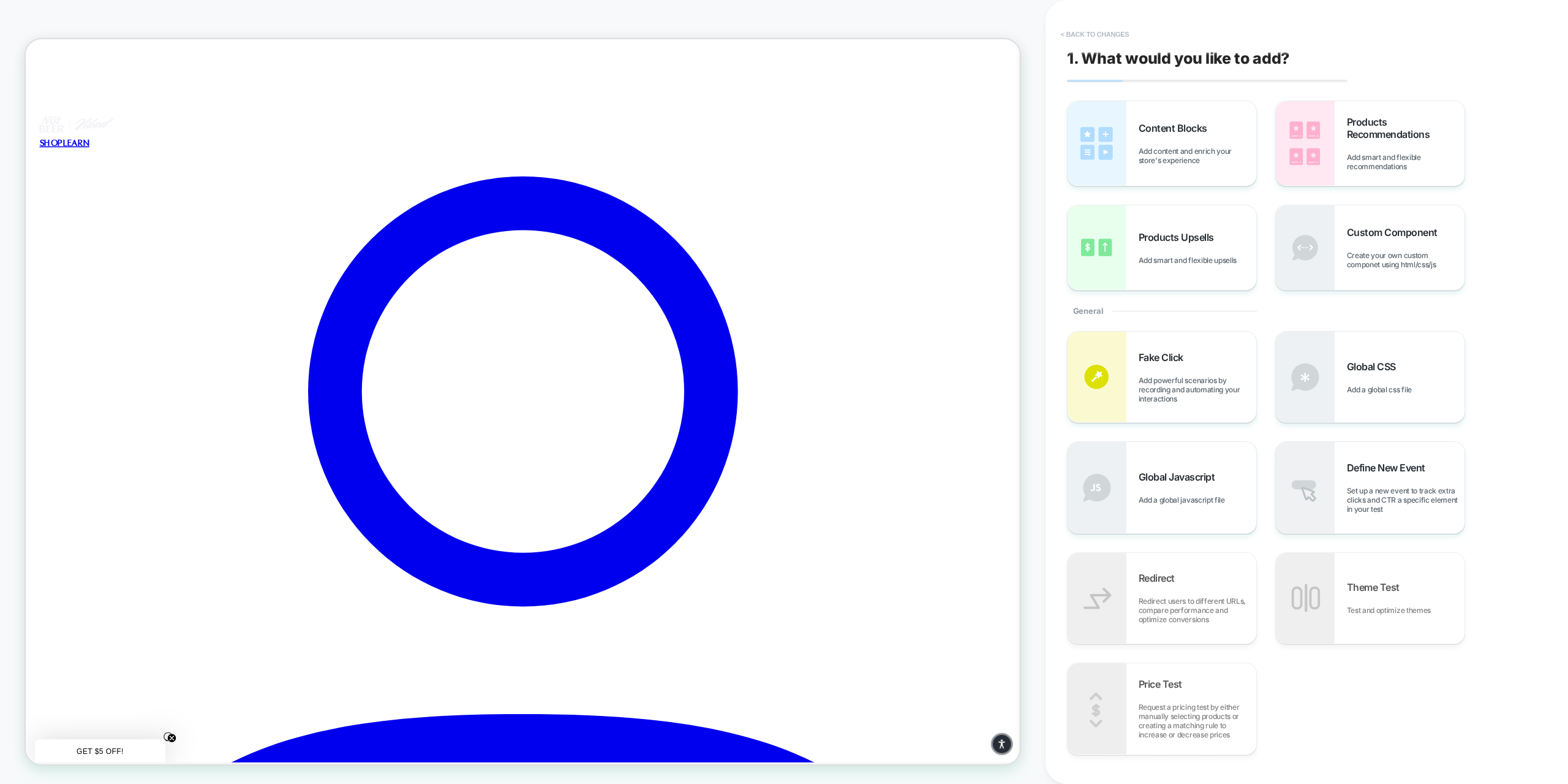
click at [1095, 28] on button "< Back to changes" at bounding box center [1095, 34] width 81 height 20
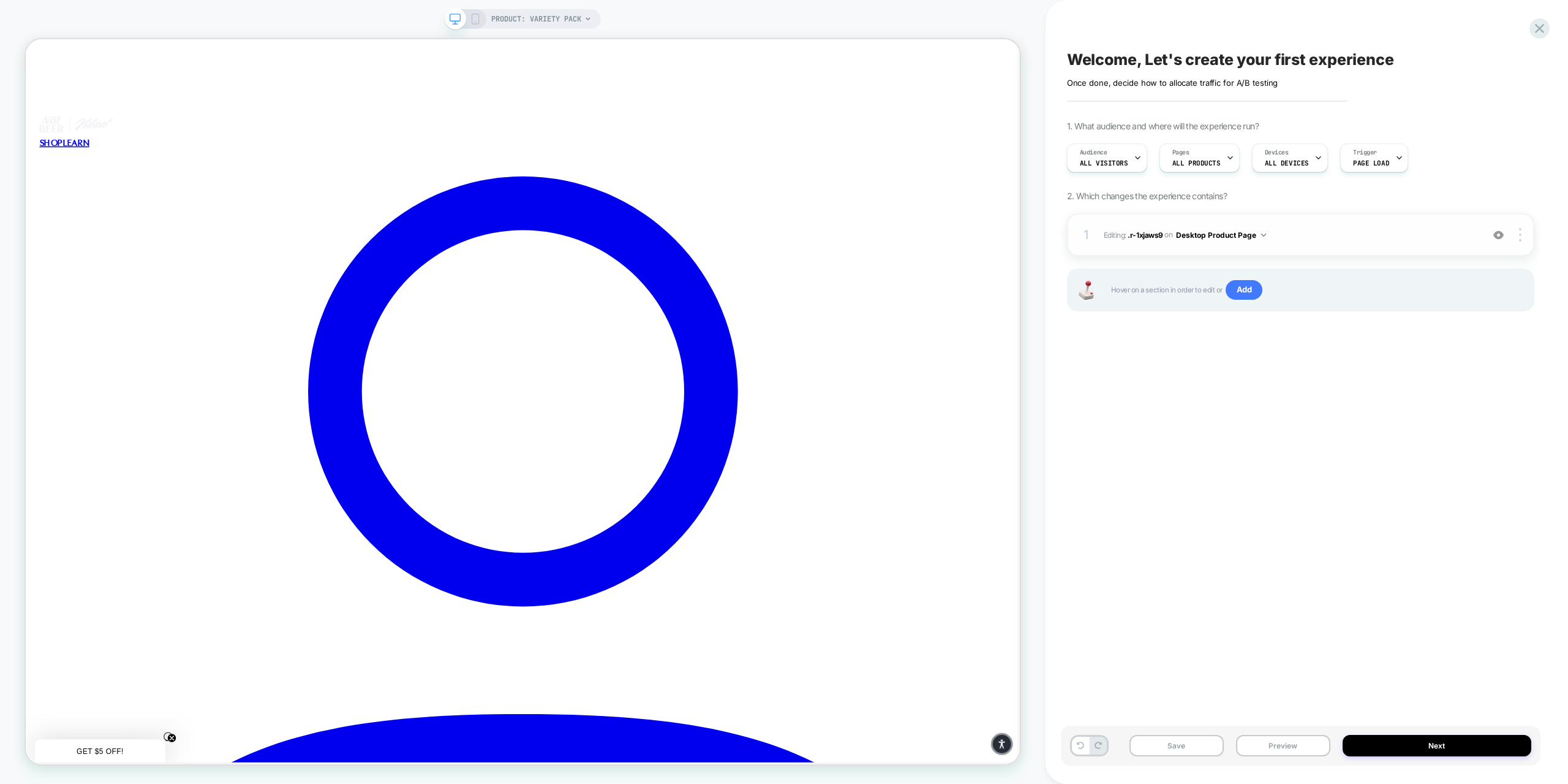
click at [1267, 232] on span "Editing : .r-1xjaws9 .r-1xjaws9 on Desktop Product Page" at bounding box center [1290, 235] width 372 height 16
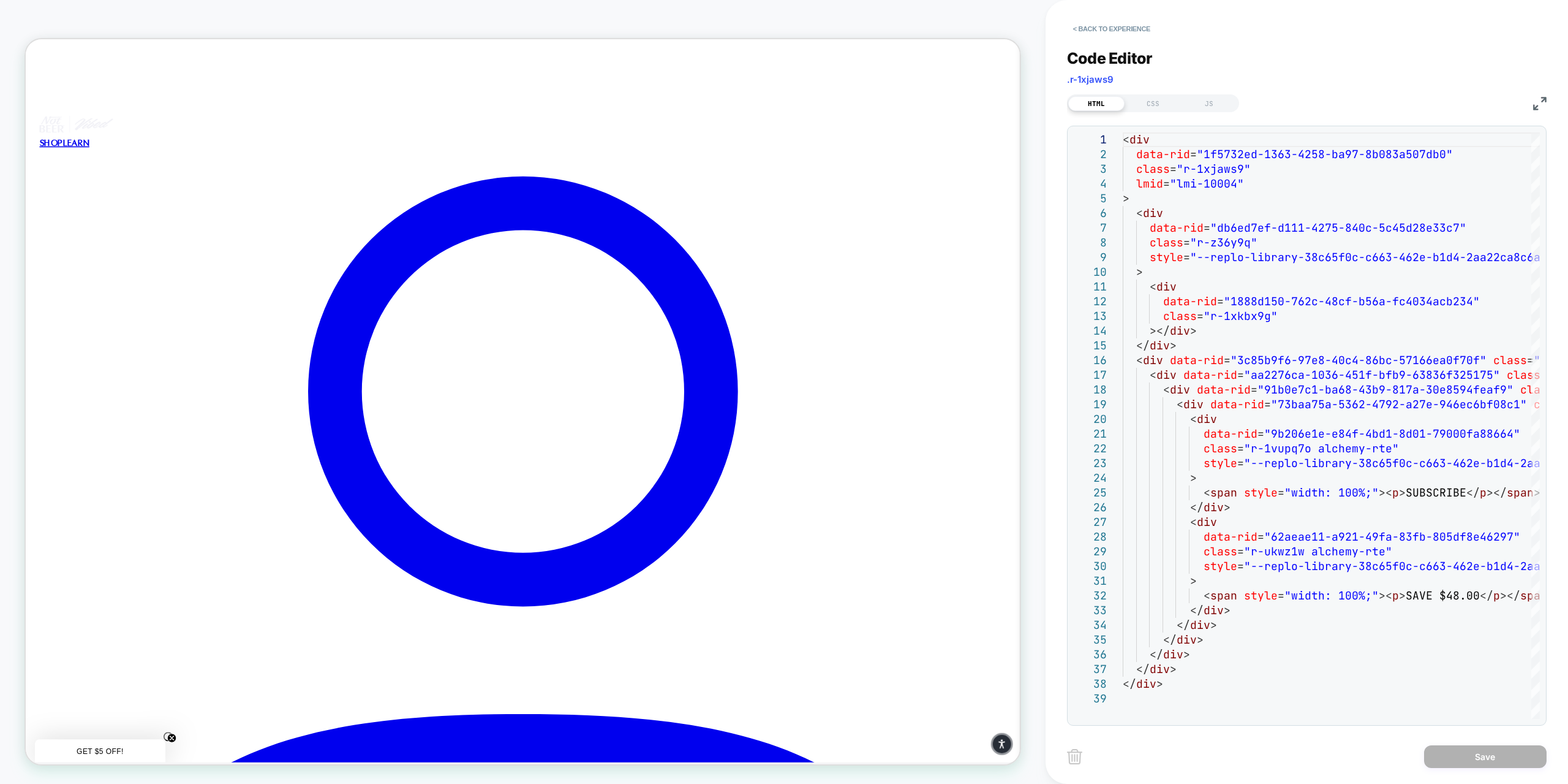
click at [1544, 107] on img at bounding box center [1540, 104] width 14 height 14
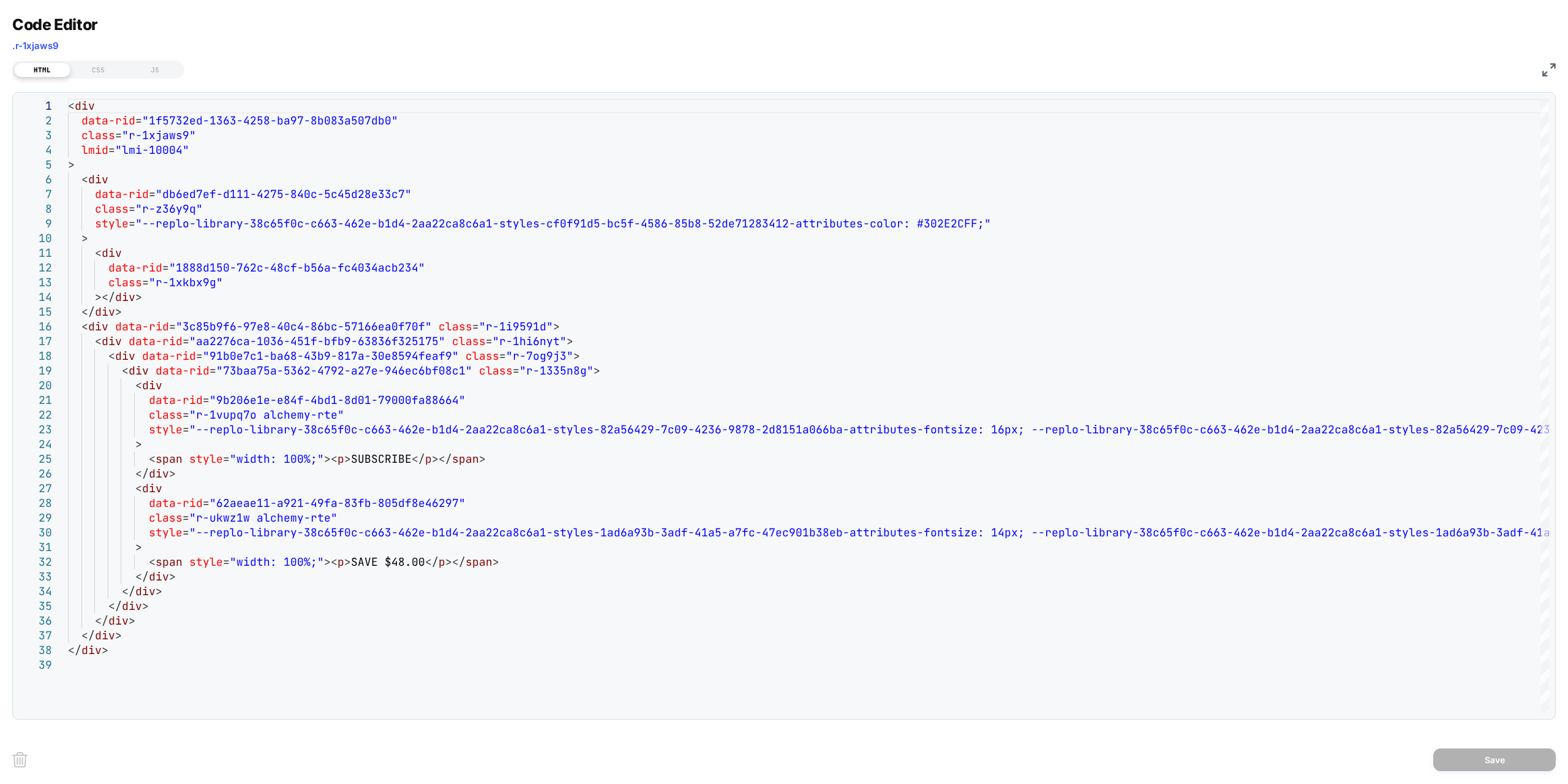
click at [1552, 65] on img at bounding box center [1548, 70] width 14 height 14
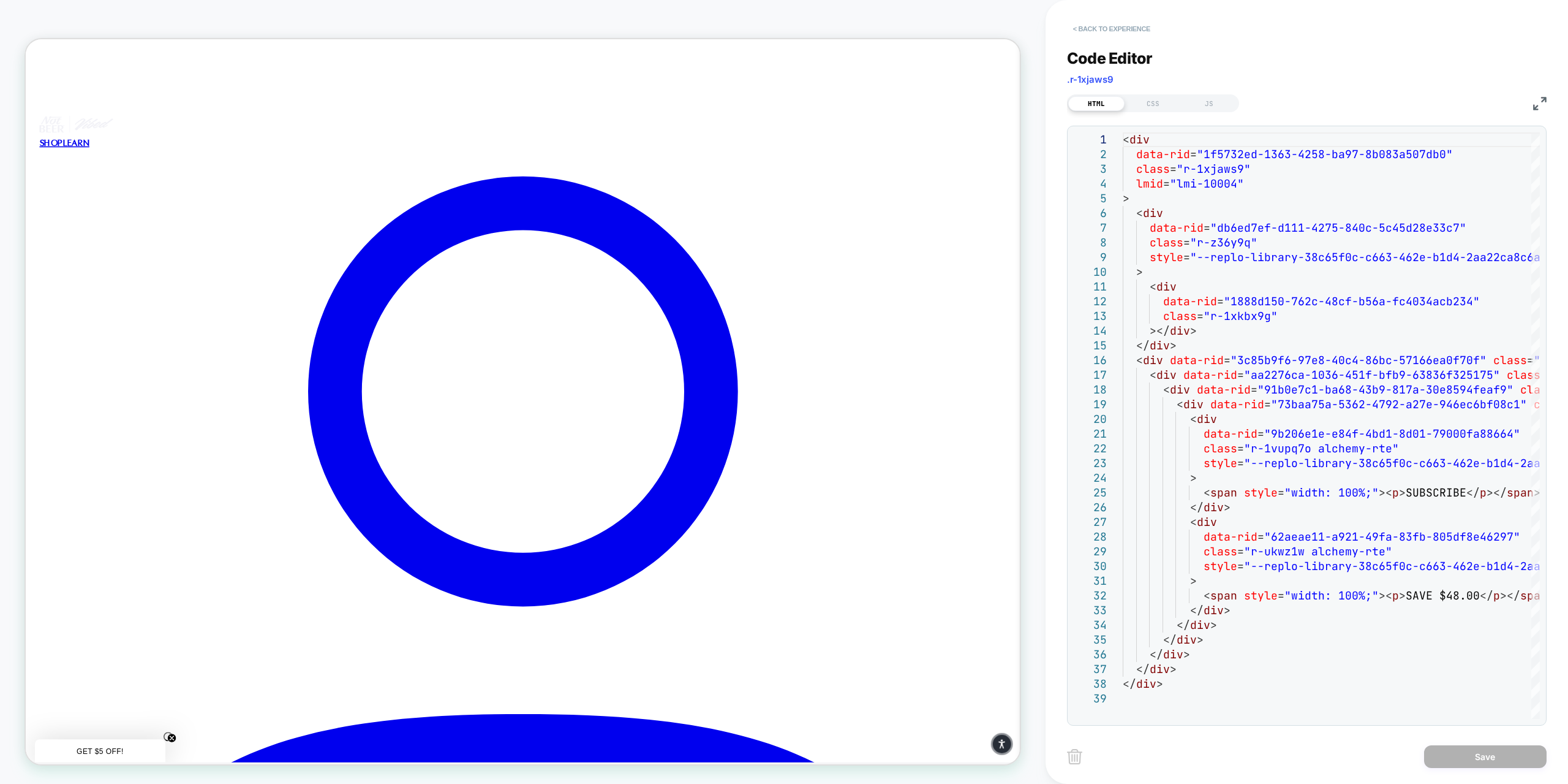
click at [1094, 33] on button "< Back to experience" at bounding box center [1111, 28] width 89 height 20
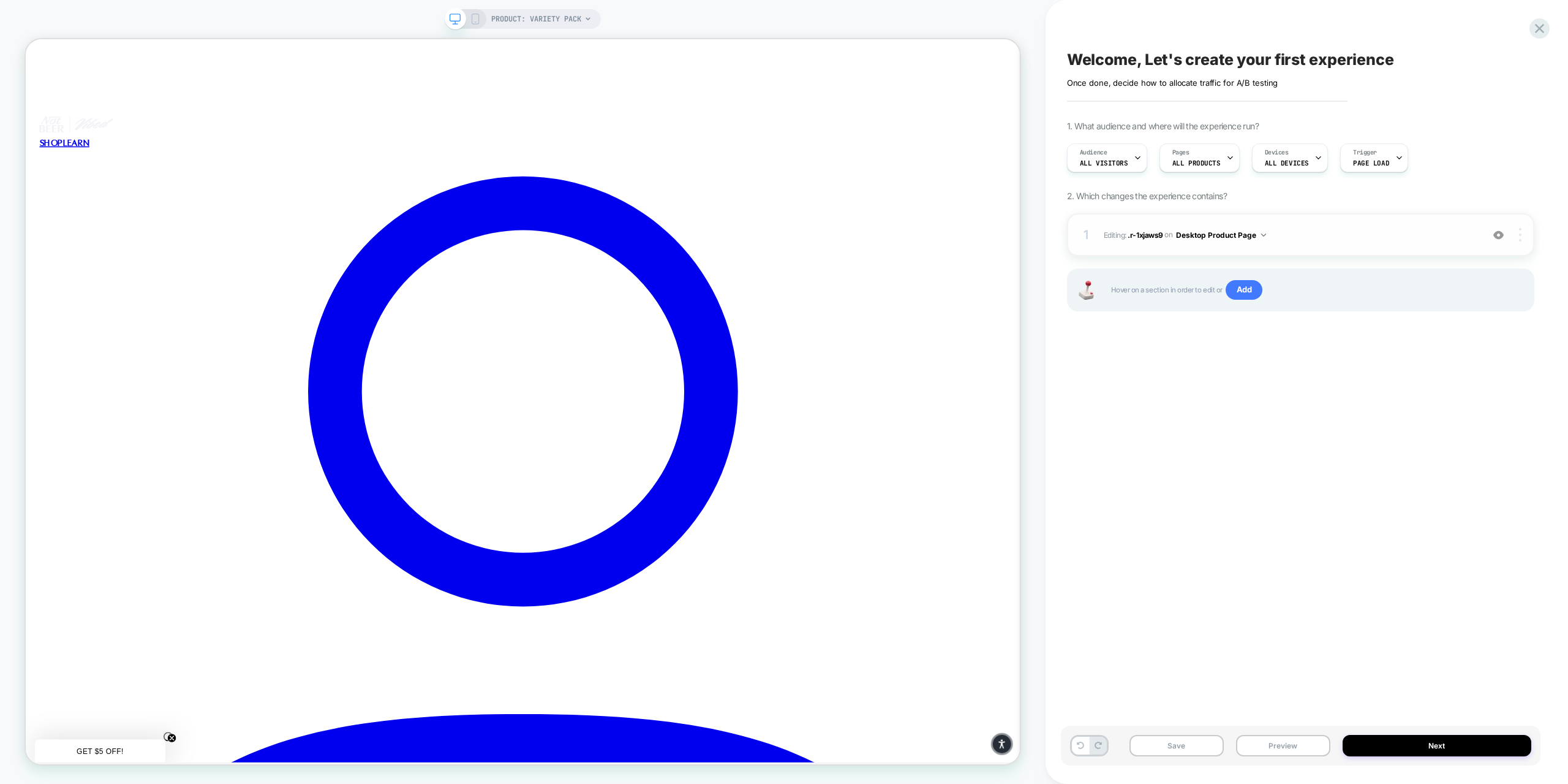
click at [1519, 236] on img at bounding box center [1520, 235] width 3 height 14
click at [1184, 243] on div "1 Editing : .r-1xjaws9 .r-1xjaws9 on Desktop Product Page Add Before Add After …" at bounding box center [1300, 235] width 467 height 43
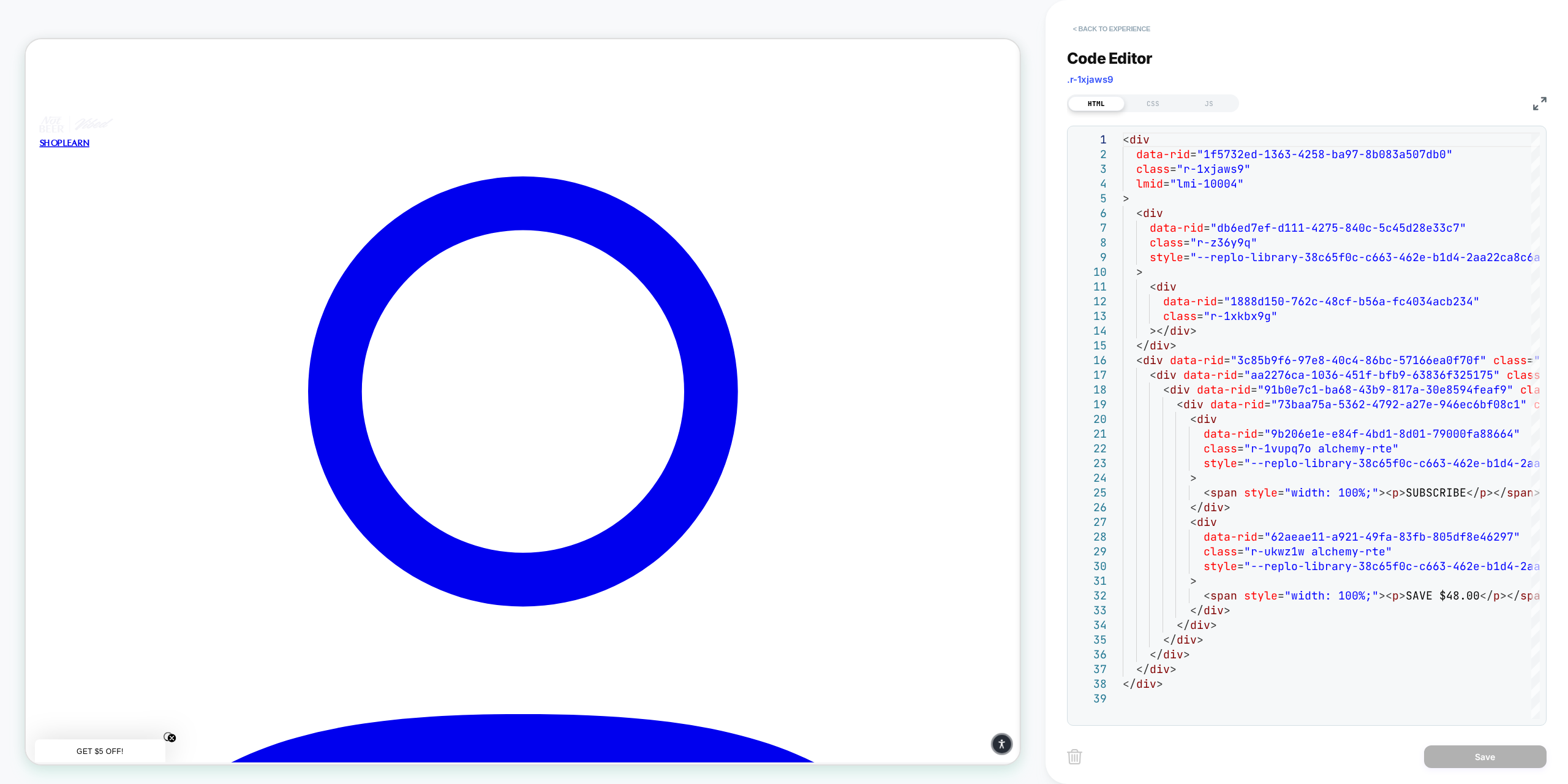
click at [1099, 25] on button "< Back to experience" at bounding box center [1111, 28] width 89 height 20
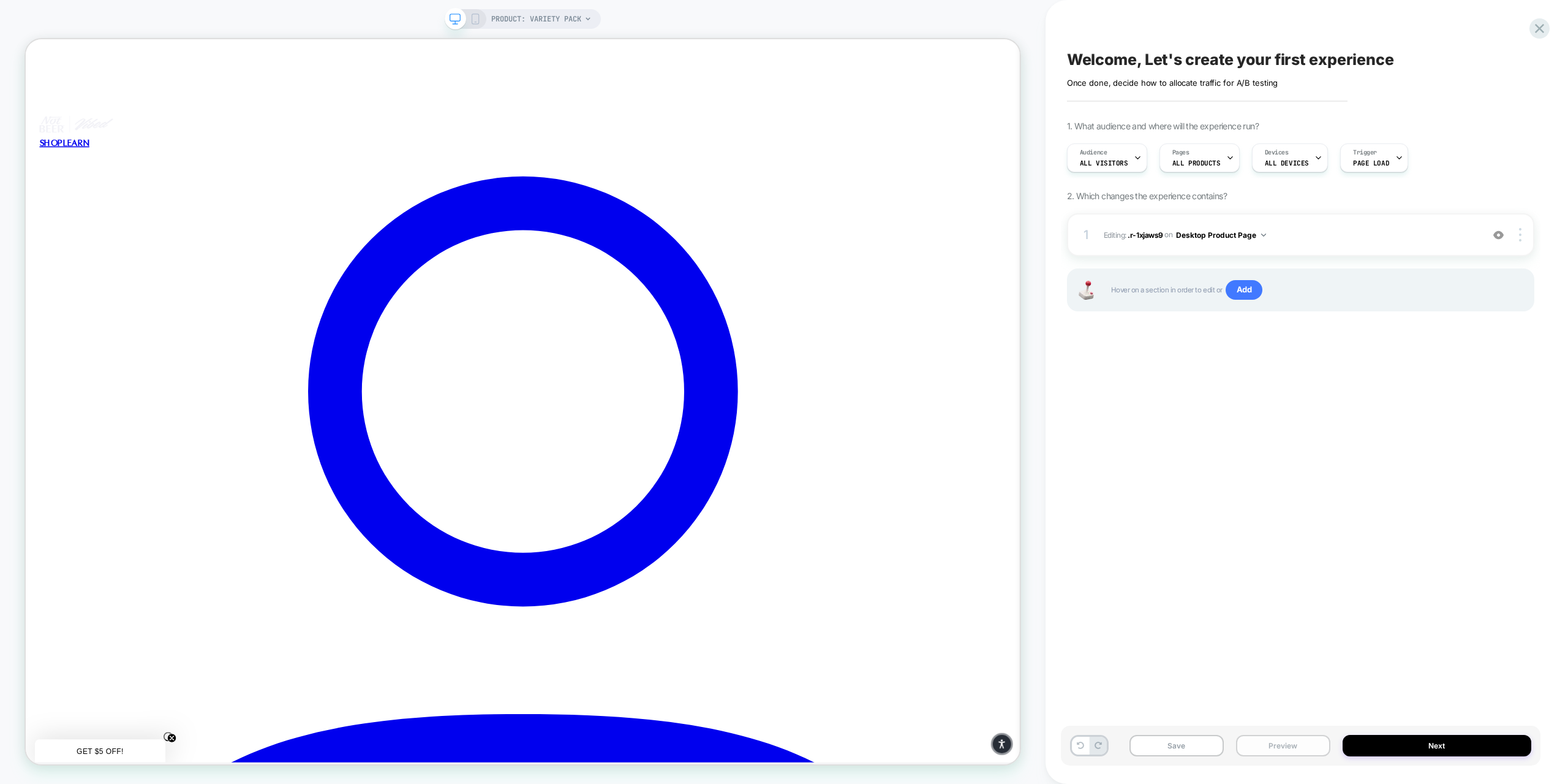
click at [1291, 746] on button "Preview" at bounding box center [1283, 746] width 94 height 22
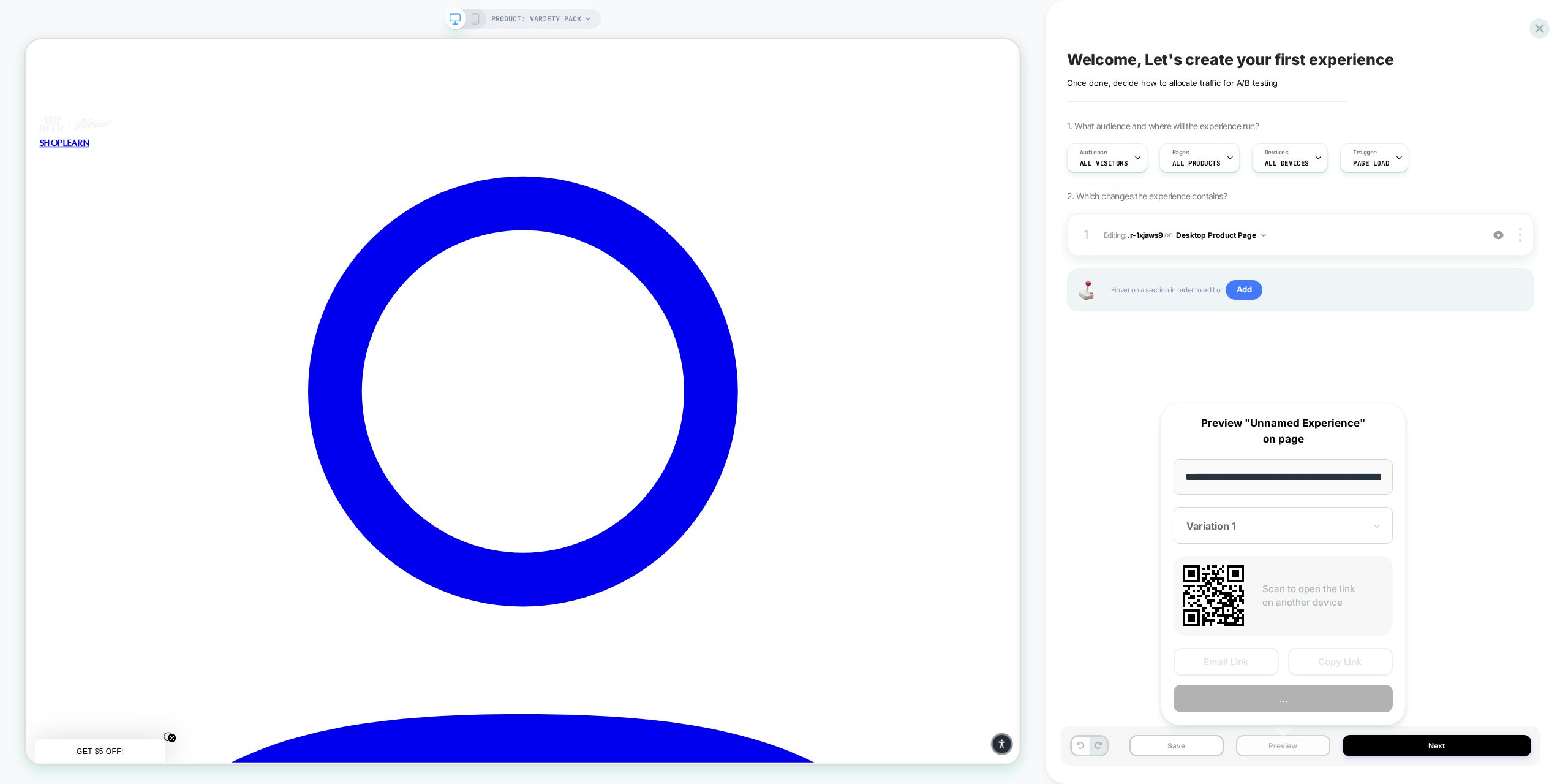
scroll to position [0, 134]
click at [1251, 472] on input "**********" at bounding box center [1283, 476] width 219 height 35
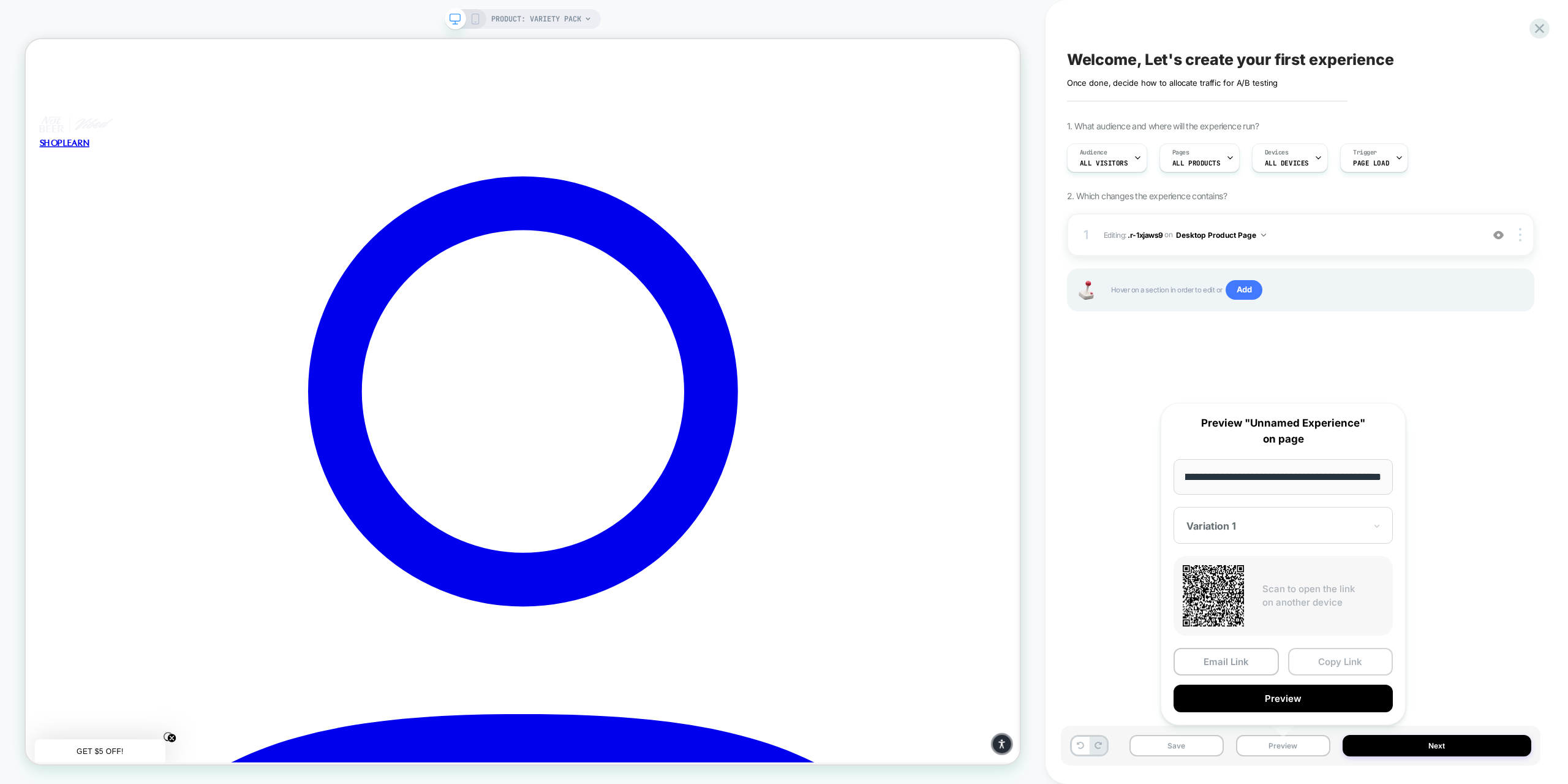
click at [1327, 652] on button "Copy Link" at bounding box center [1341, 662] width 106 height 27
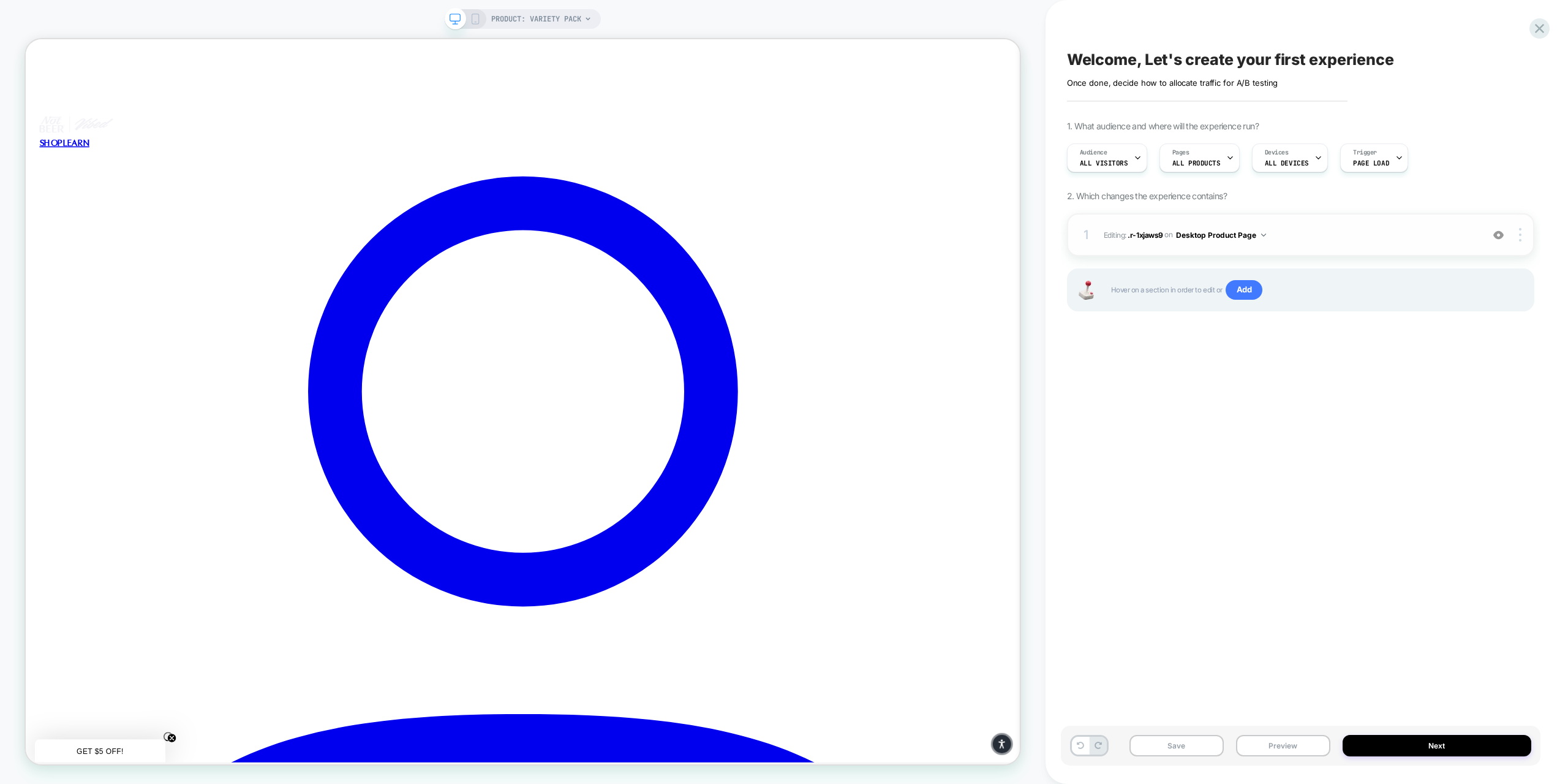
click at [1260, 234] on button "Desktop Product Page" at bounding box center [1220, 235] width 90 height 16
click at [1284, 201] on div "1. What audience and where will the experience run? Audience All Visitors Pages…" at bounding box center [1300, 231] width 467 height 221
click at [471, 19] on icon at bounding box center [475, 19] width 11 height 11
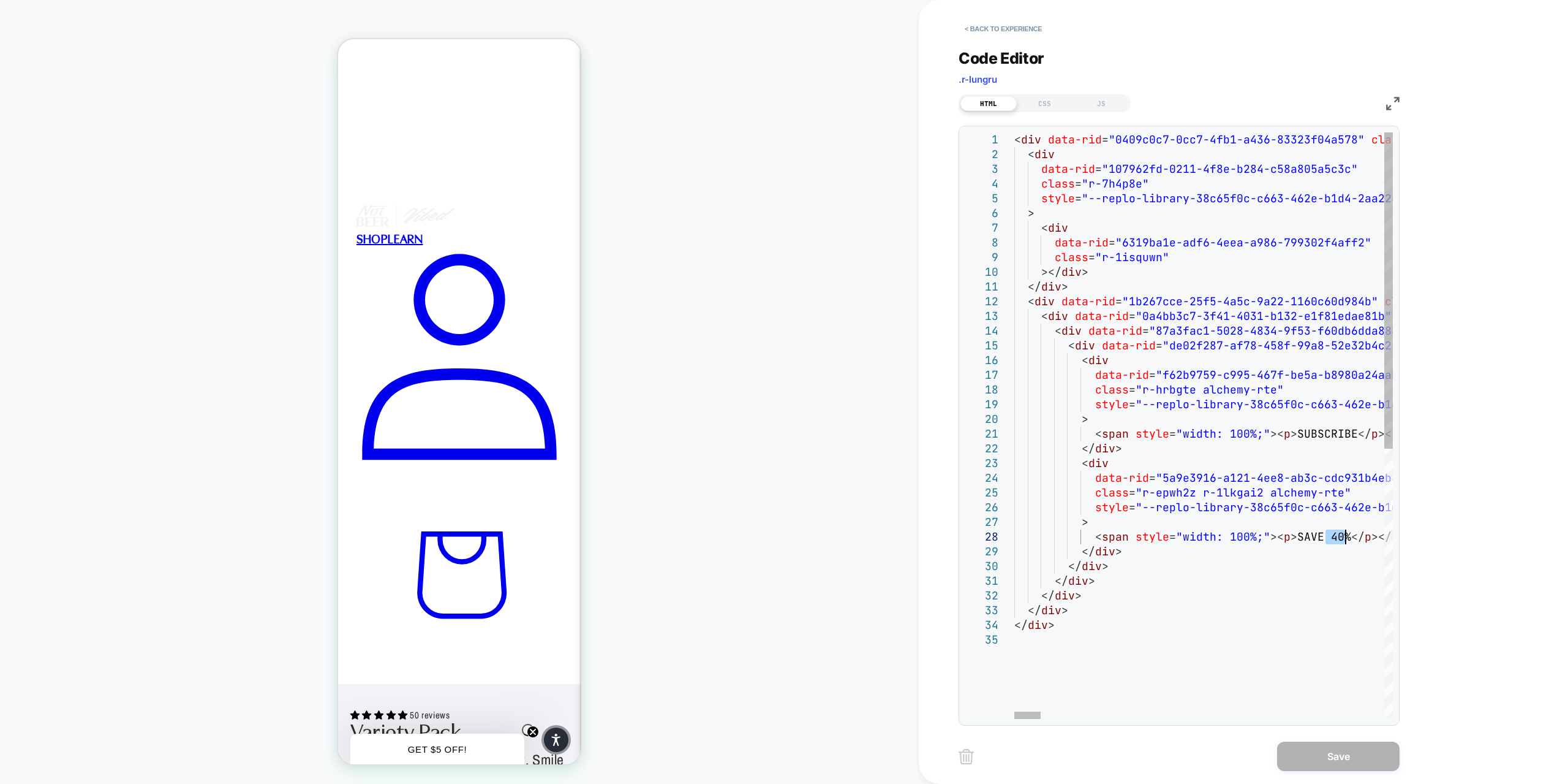
drag, startPoint x: 1327, startPoint y: 533, endPoint x: 1342, endPoint y: 540, distance: 16.6
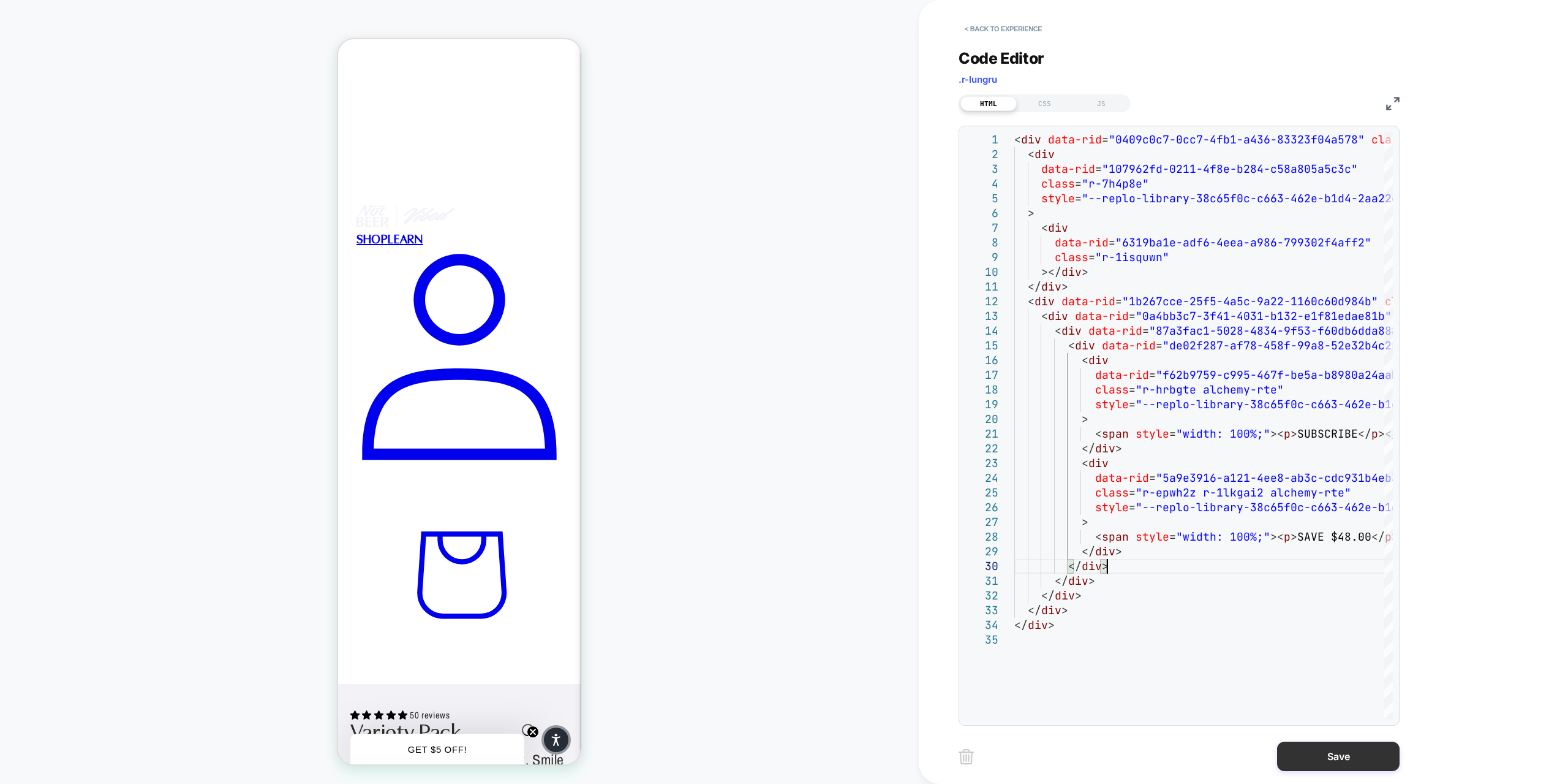
type textarea "**********"
click at [1325, 749] on button "Save" at bounding box center [1338, 756] width 122 height 29
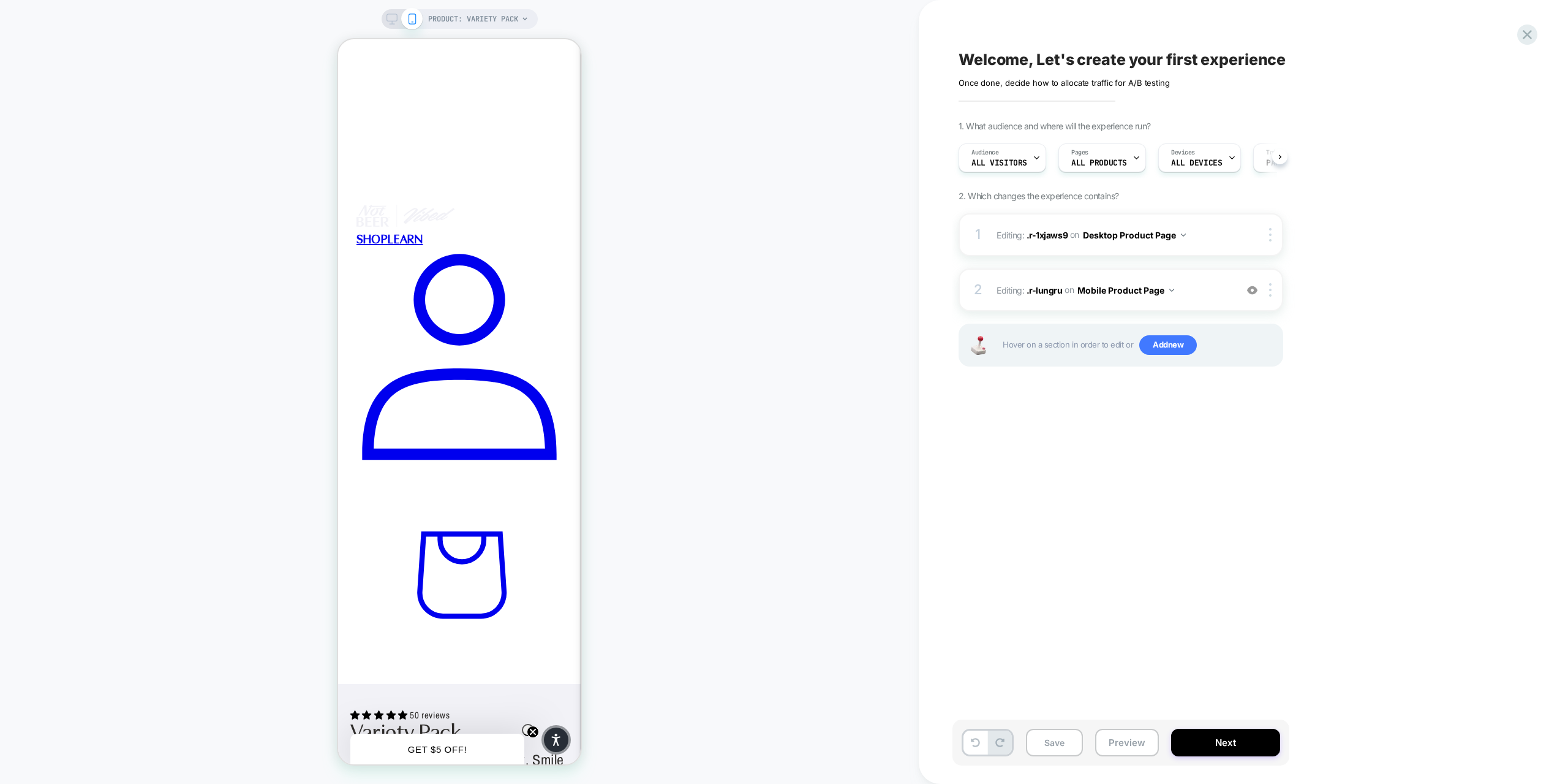
scroll to position [0, 0]
click at [1116, 291] on button "Mobile Product Page" at bounding box center [1125, 290] width 97 height 18
click at [1242, 497] on div "Welcome, Let's create your first experience Click to edit experience details On…" at bounding box center [1181, 392] width 459 height 760
click at [1270, 290] on img at bounding box center [1269, 290] width 3 height 14
click at [1111, 466] on div "Welcome, Let's create your first experience Click to edit experience details On…" at bounding box center [1181, 392] width 459 height 760
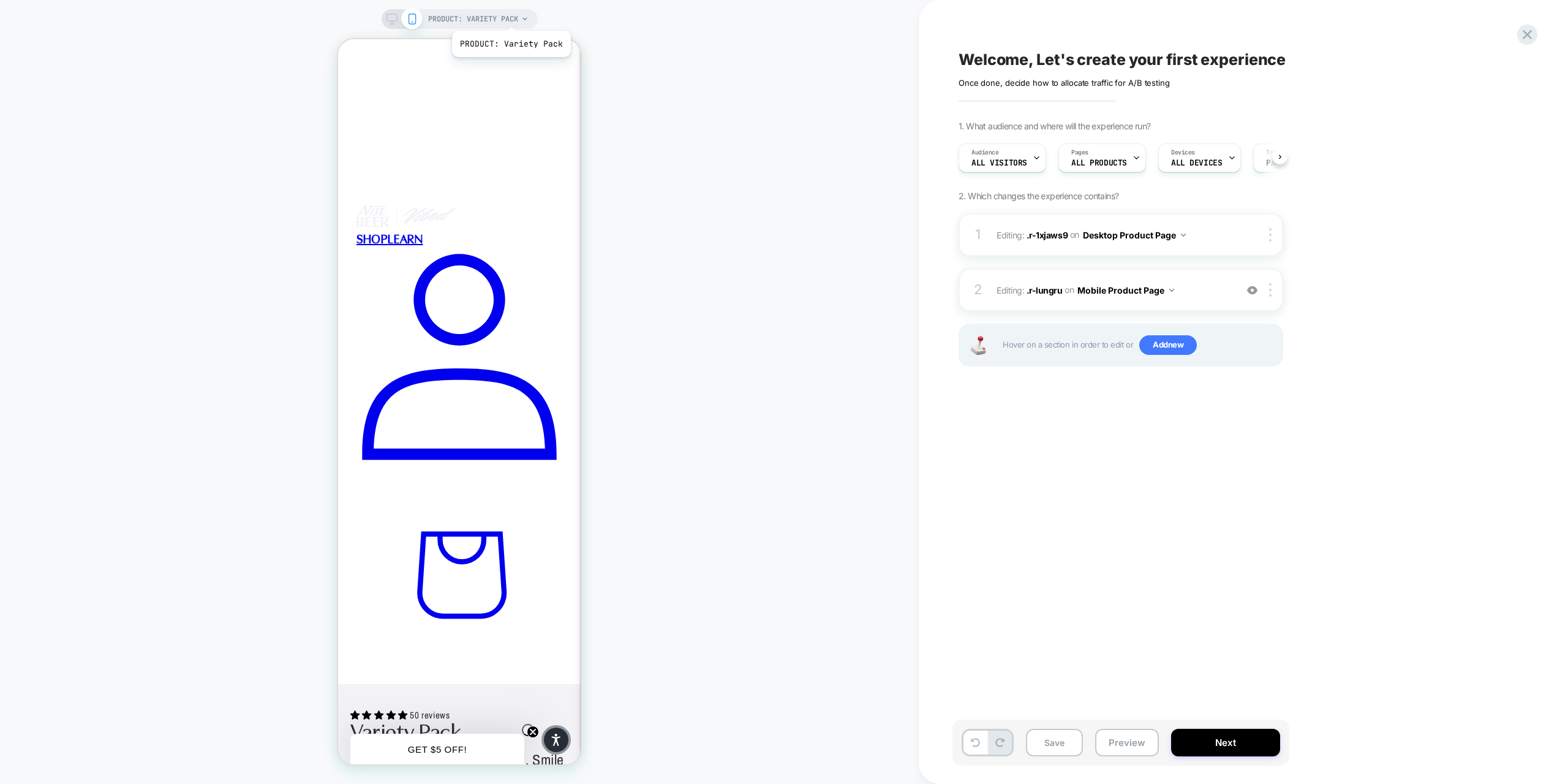
click at [510, 16] on span "PRODUCT: Variety Pack" at bounding box center [473, 19] width 90 height 20
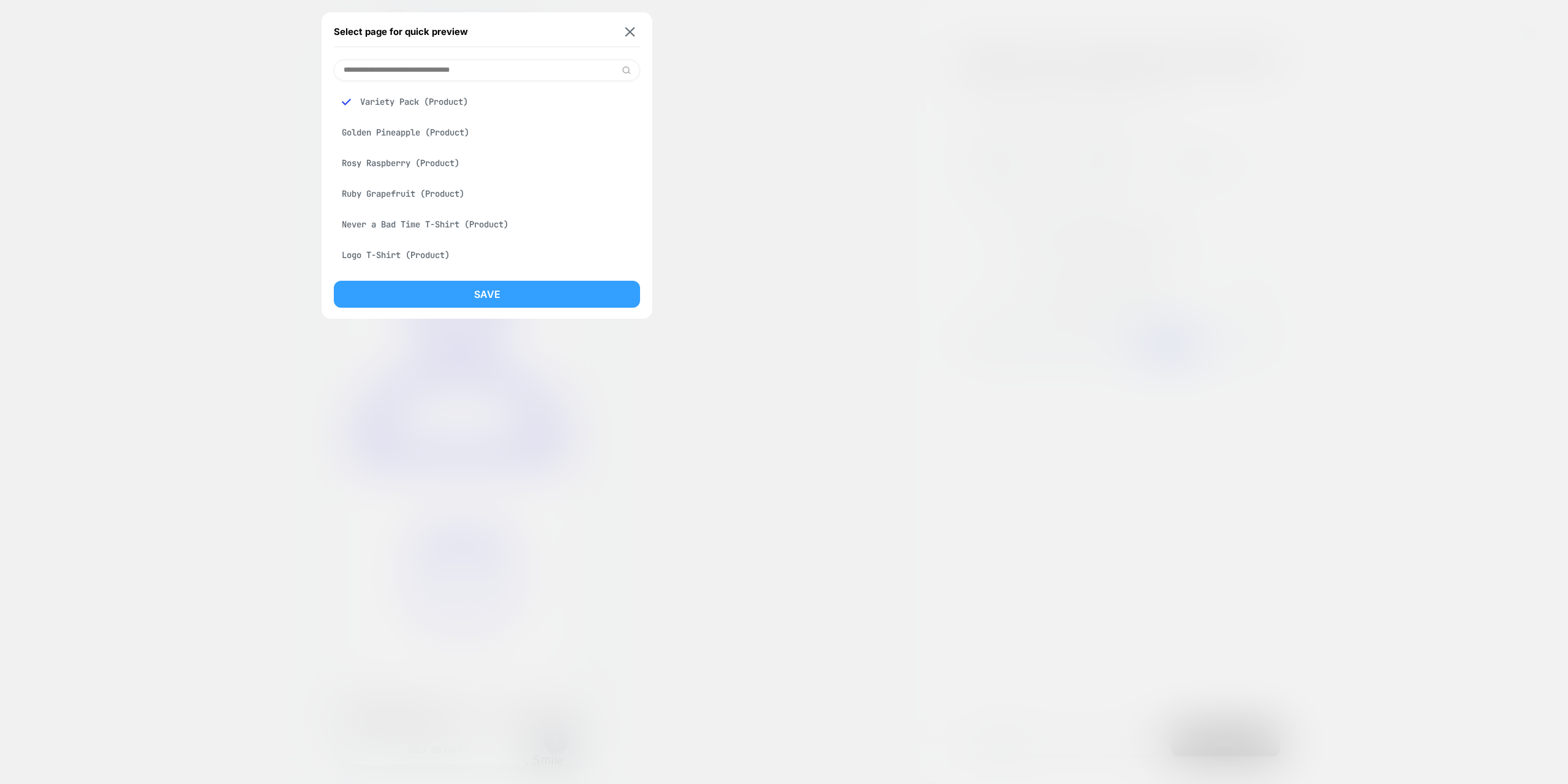
click at [460, 292] on button "Save" at bounding box center [487, 294] width 307 height 27
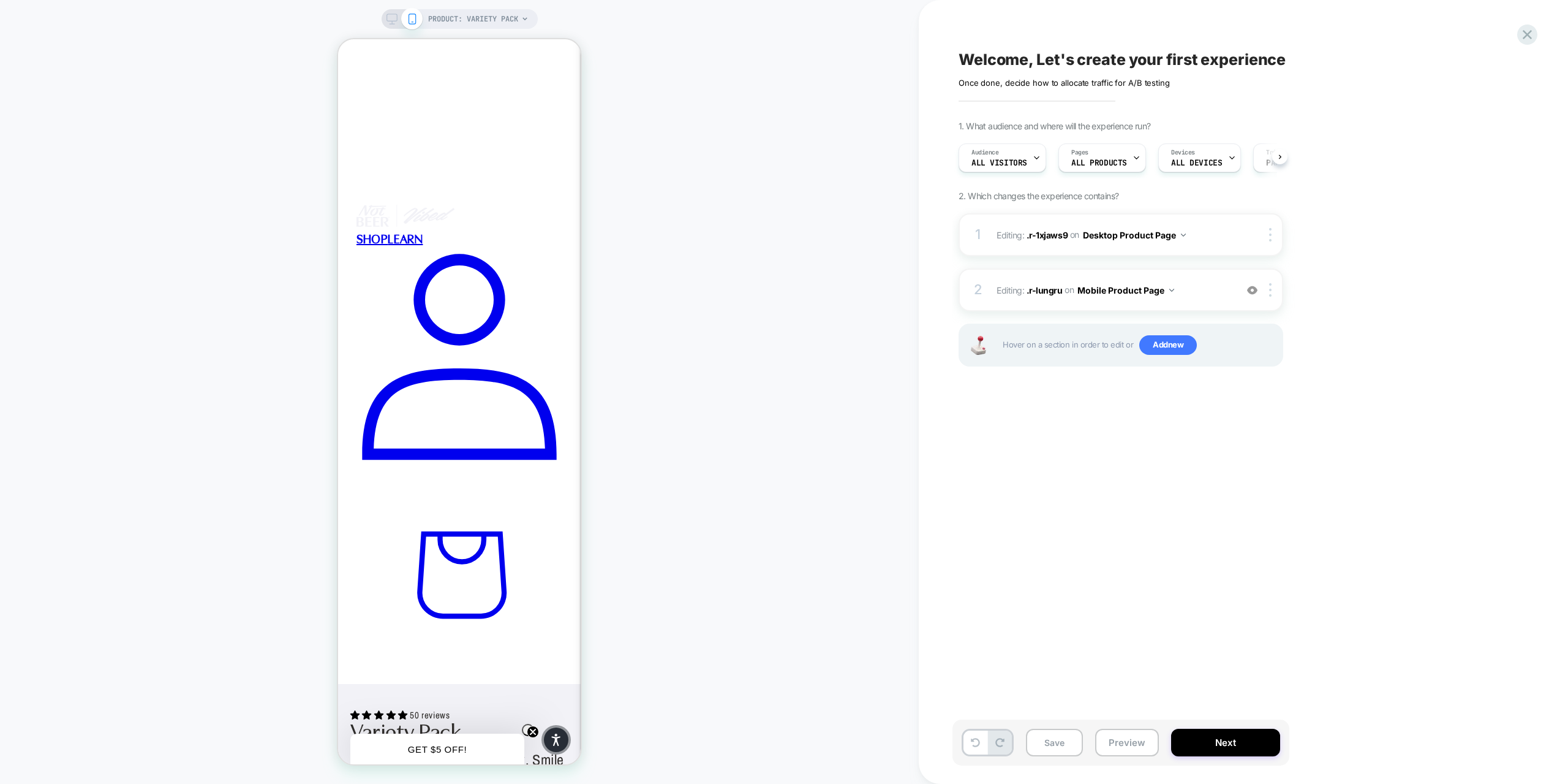
click at [389, 17] on icon at bounding box center [392, 19] width 11 height 11
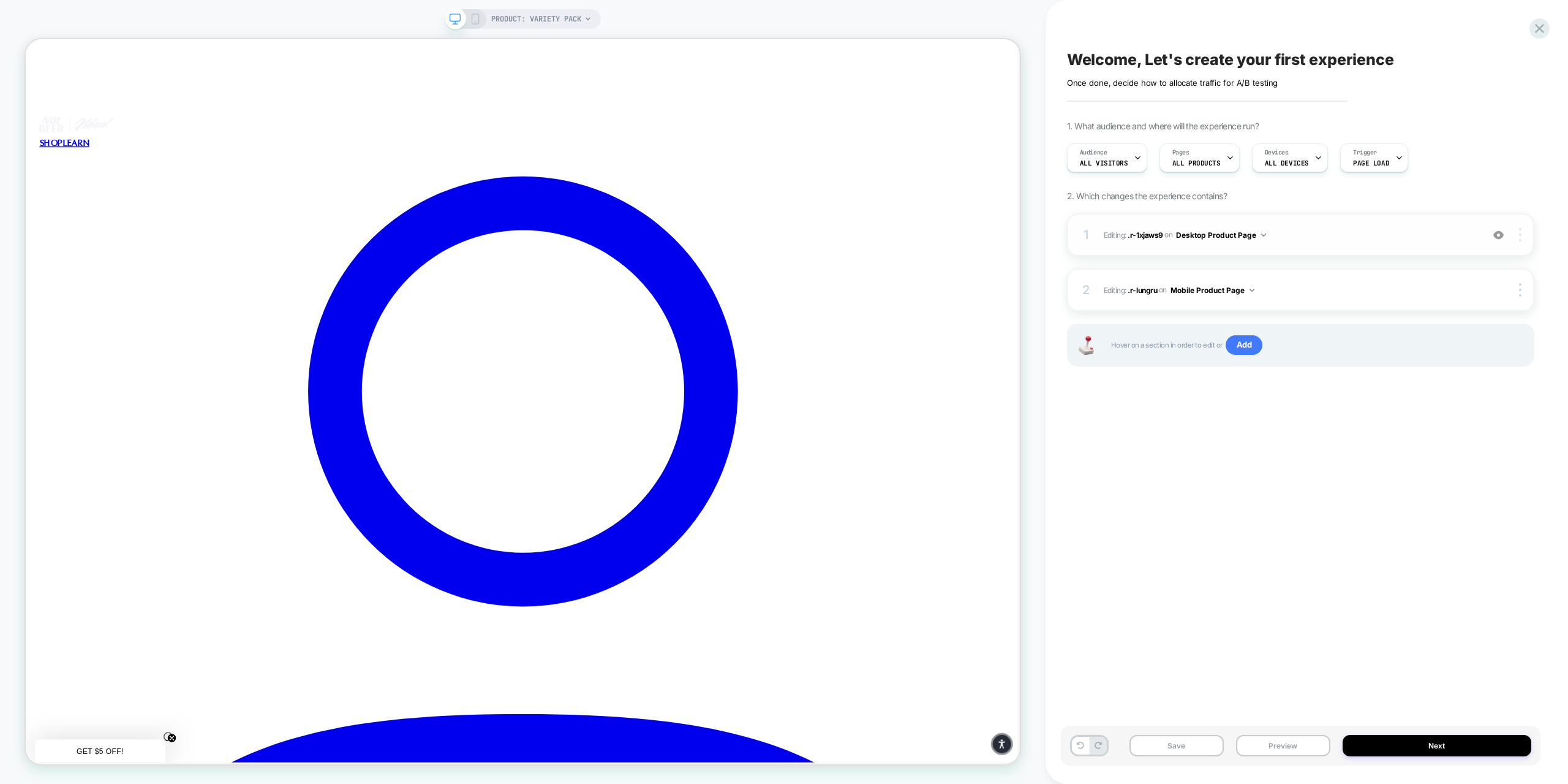
click at [1518, 237] on div at bounding box center [1521, 235] width 24 height 14
click at [1468, 299] on div "Delete" at bounding box center [1447, 304] width 109 height 33
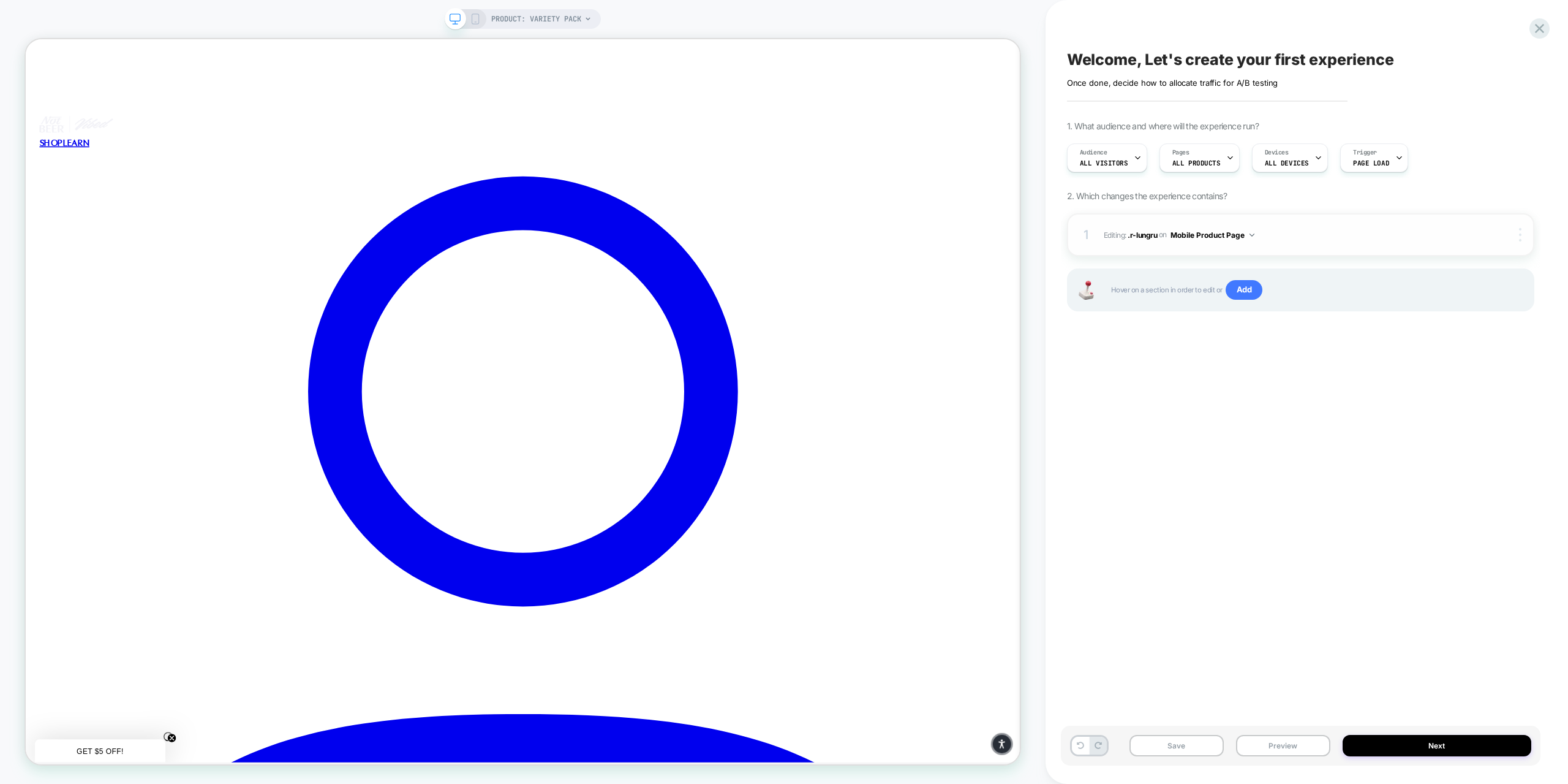
click at [1519, 234] on img at bounding box center [1520, 235] width 3 height 14
click at [1464, 266] on div "Delete" at bounding box center [1447, 270] width 109 height 33
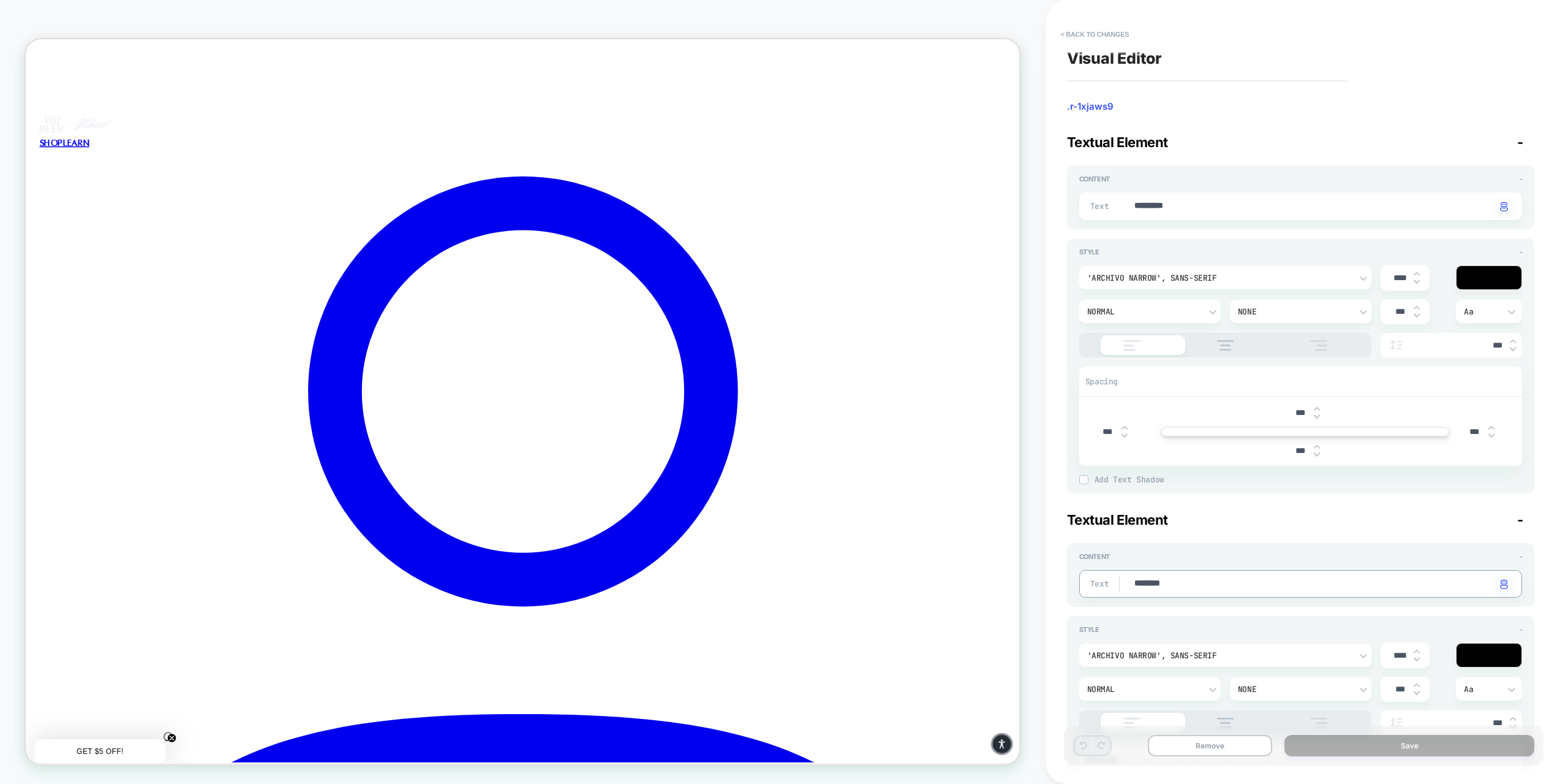
drag, startPoint x: 1208, startPoint y: 579, endPoint x: 1163, endPoint y: 585, distance: 45.4
type textarea "**********"
click at [1238, 506] on div "**********" at bounding box center [1301, 502] width 468 height 736
click at [1359, 743] on button "Save" at bounding box center [1408, 746] width 250 height 22
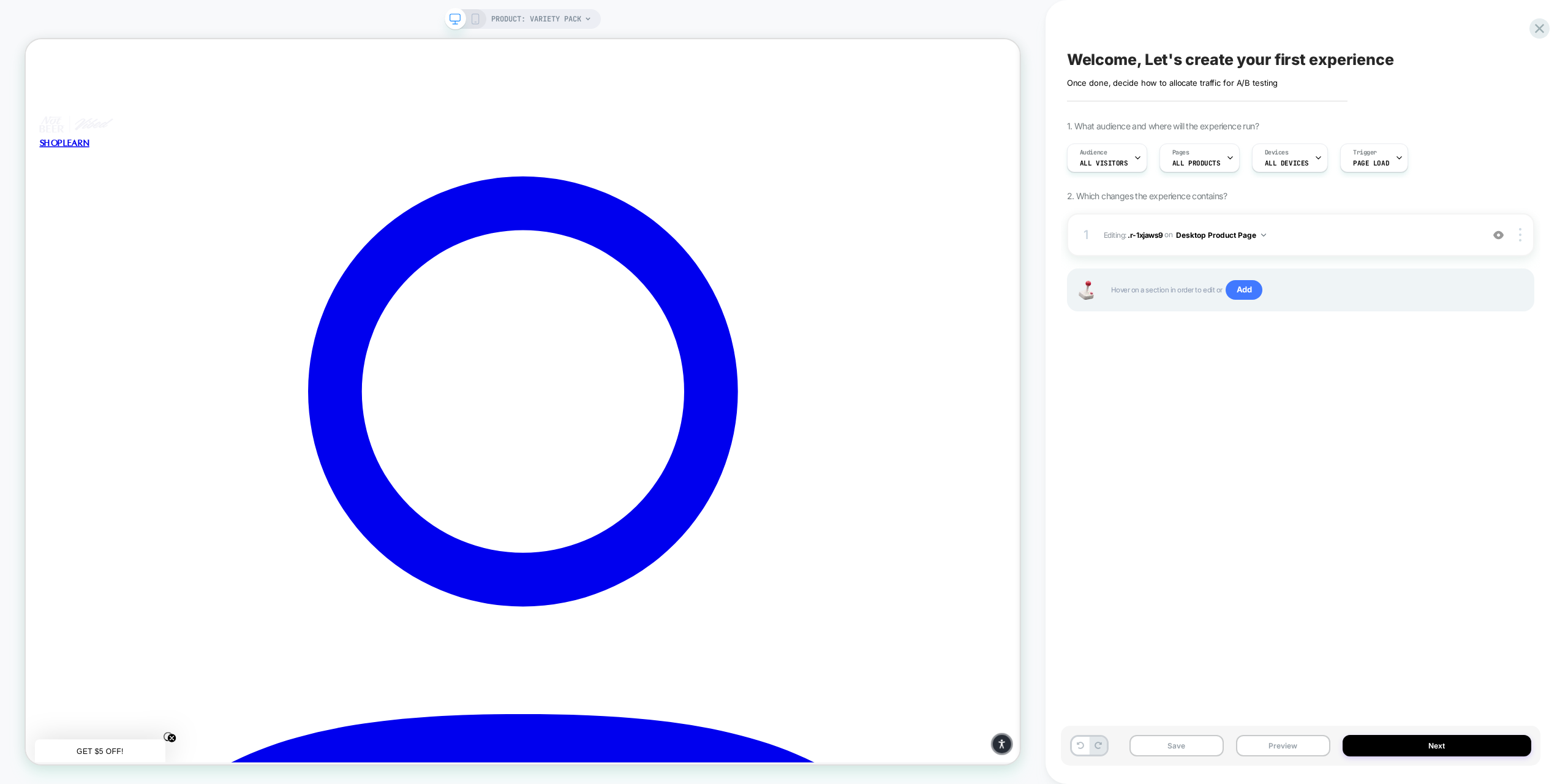
click at [1359, 743] on button "Next" at bounding box center [1436, 746] width 189 height 22
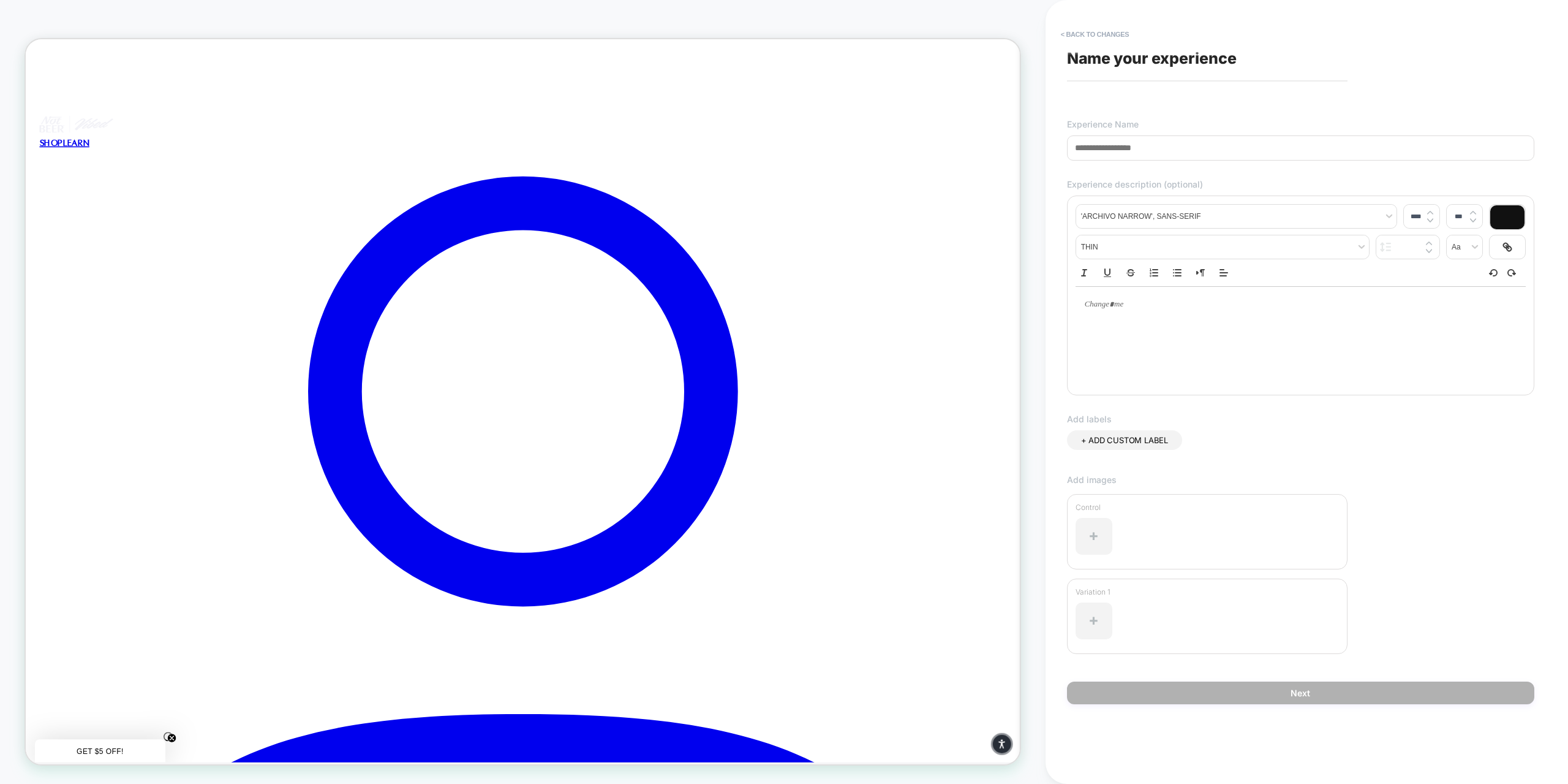
drag, startPoint x: 1177, startPoint y: 146, endPoint x: 1100, endPoint y: 141, distance: 77.2
click at [1100, 141] on input at bounding box center [1300, 148] width 467 height 25
click at [1100, 142] on input at bounding box center [1300, 148] width 467 height 25
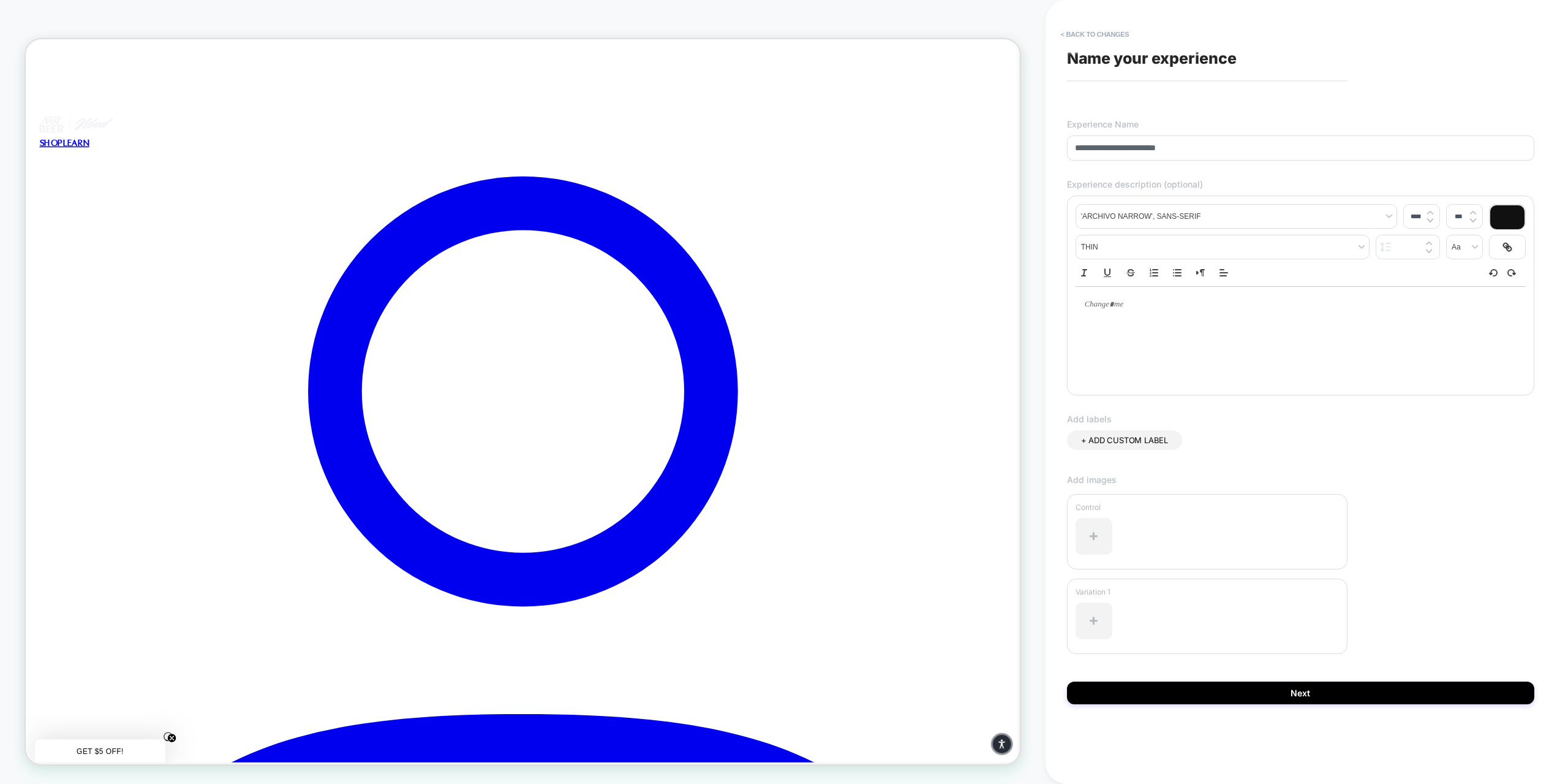
type input "**********"
click at [1216, 116] on div "**********" at bounding box center [1301, 392] width 480 height 760
click at [1202, 150] on input "**********" at bounding box center [1300, 148] width 467 height 25
click at [1172, 56] on span "Name your experience" at bounding box center [1151, 58] width 169 height 19
click at [1156, 347] on div at bounding box center [1301, 335] width 451 height 98
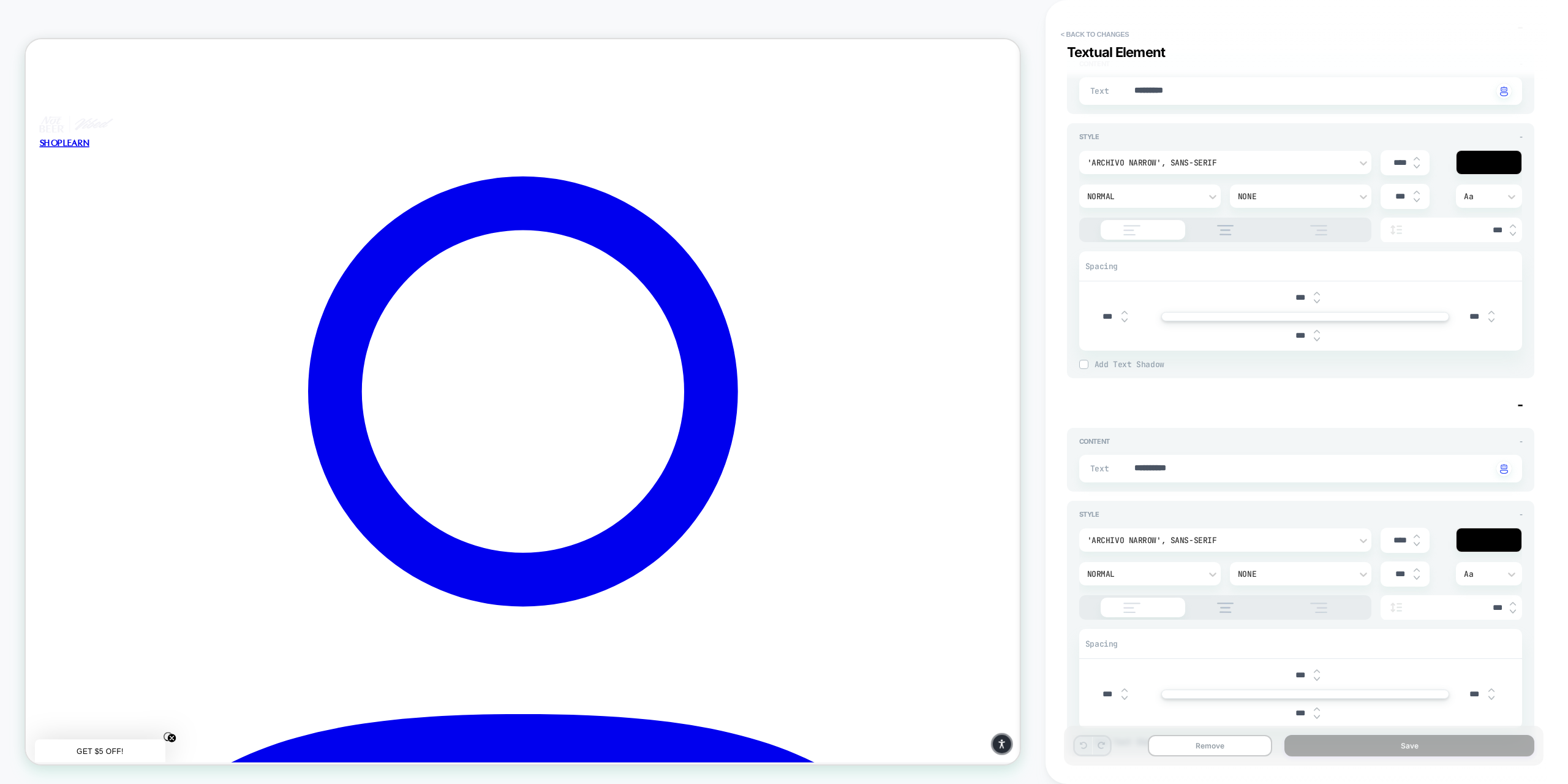
scroll to position [165, 0]
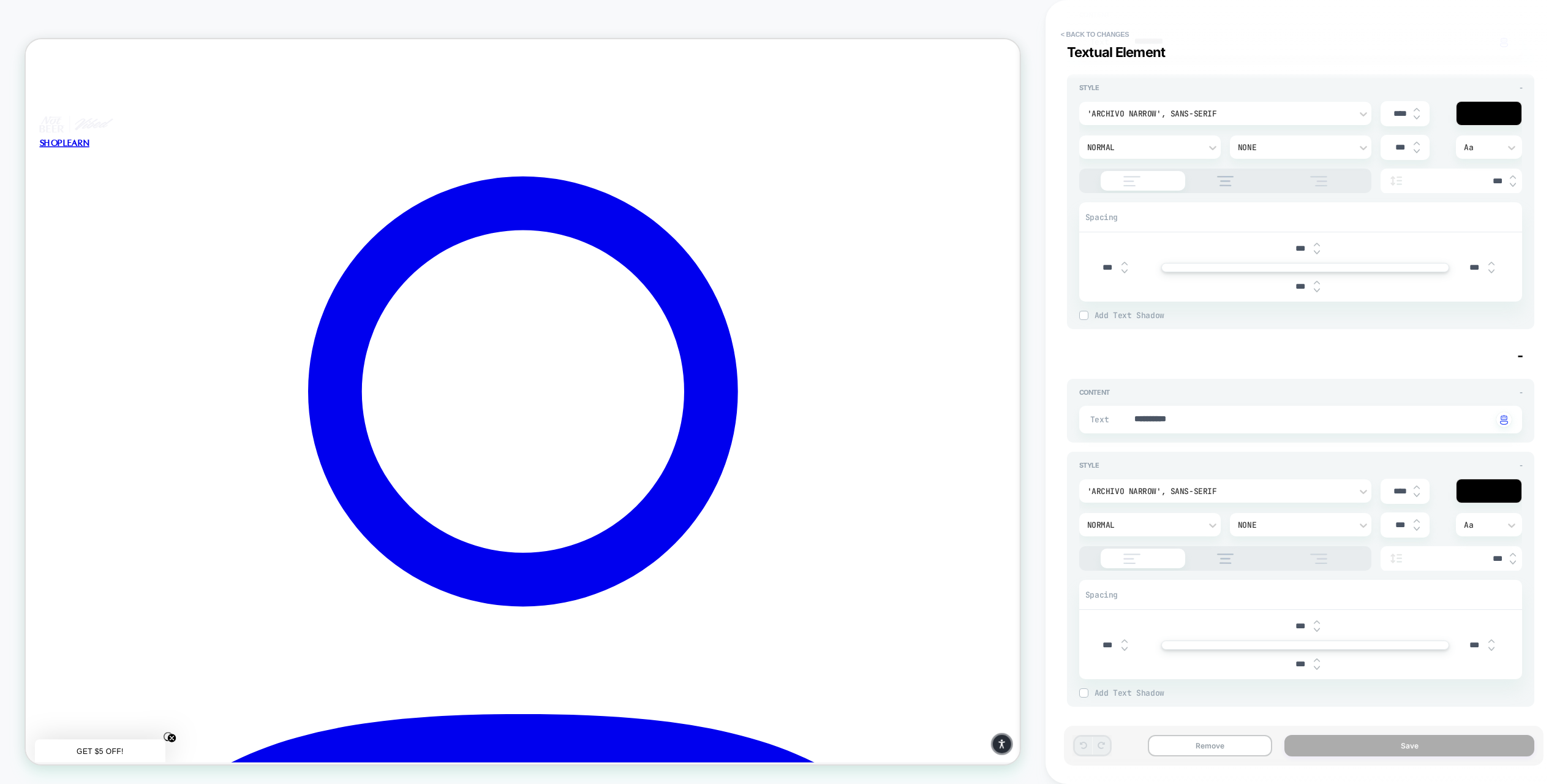
click at [18, 18] on div "PRODUCT: Variety Pack PRODUCT: Variety Pack" at bounding box center [522, 392] width 1045 height 760
